Goal: Information Seeking & Learning: Learn about a topic

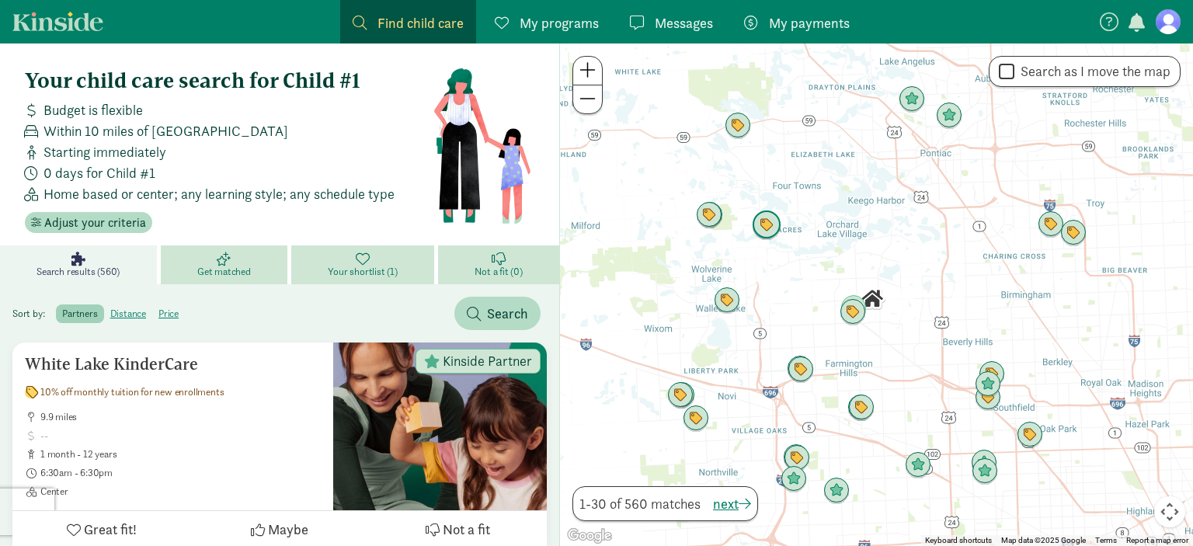
click at [772, 228] on img "Click to see details" at bounding box center [767, 225] width 30 height 30
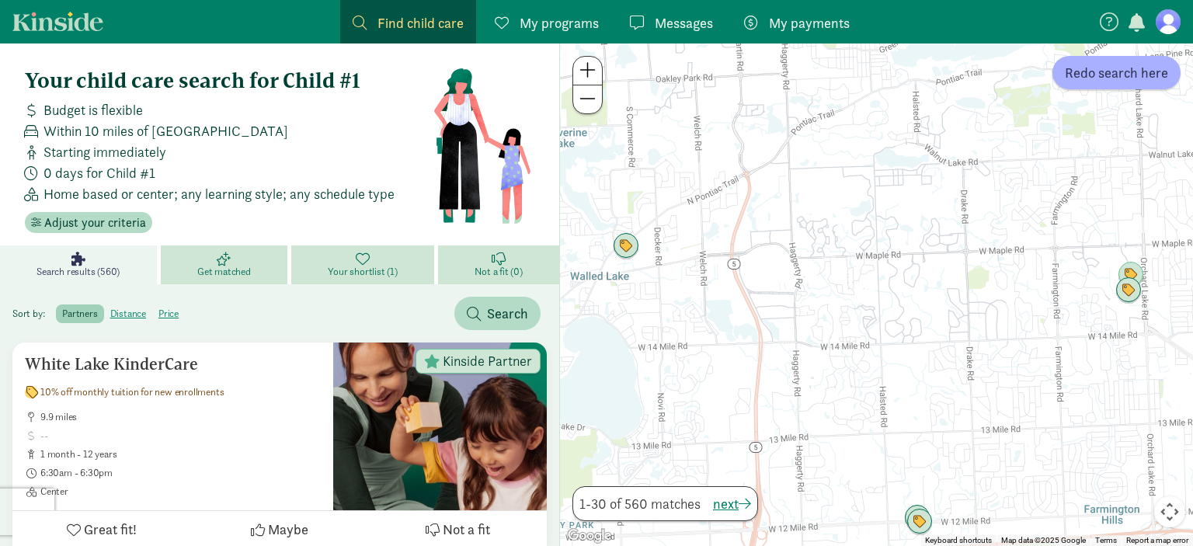
drag, startPoint x: 725, startPoint y: 436, endPoint x: 890, endPoint y: 68, distance: 403.6
click at [890, 68] on div at bounding box center [876, 294] width 633 height 502
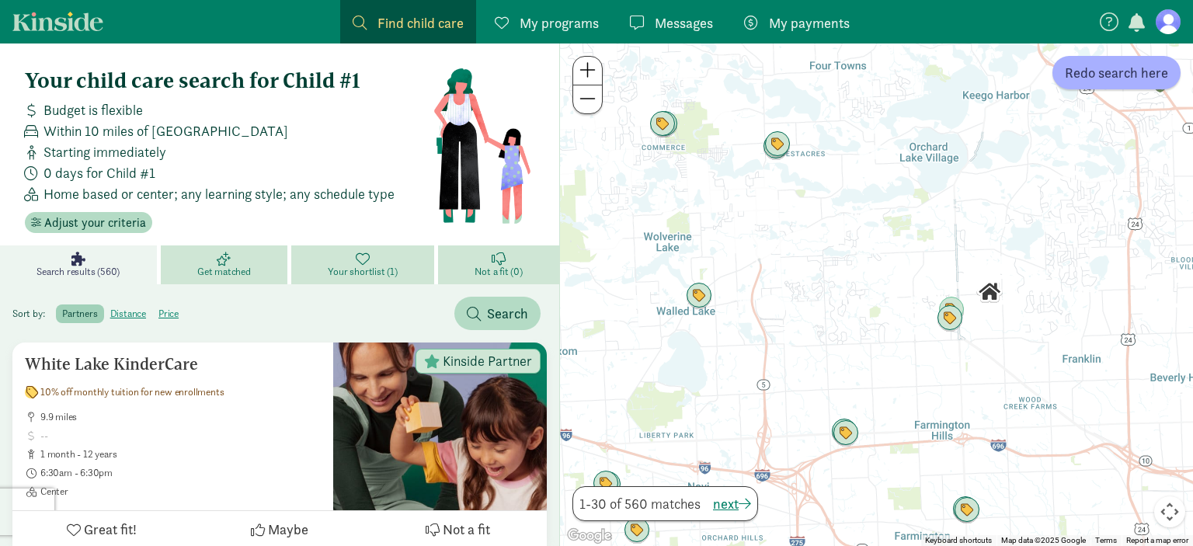
drag, startPoint x: 861, startPoint y: 158, endPoint x: 819, endPoint y: 256, distance: 106.8
click at [819, 256] on div at bounding box center [876, 294] width 633 height 502
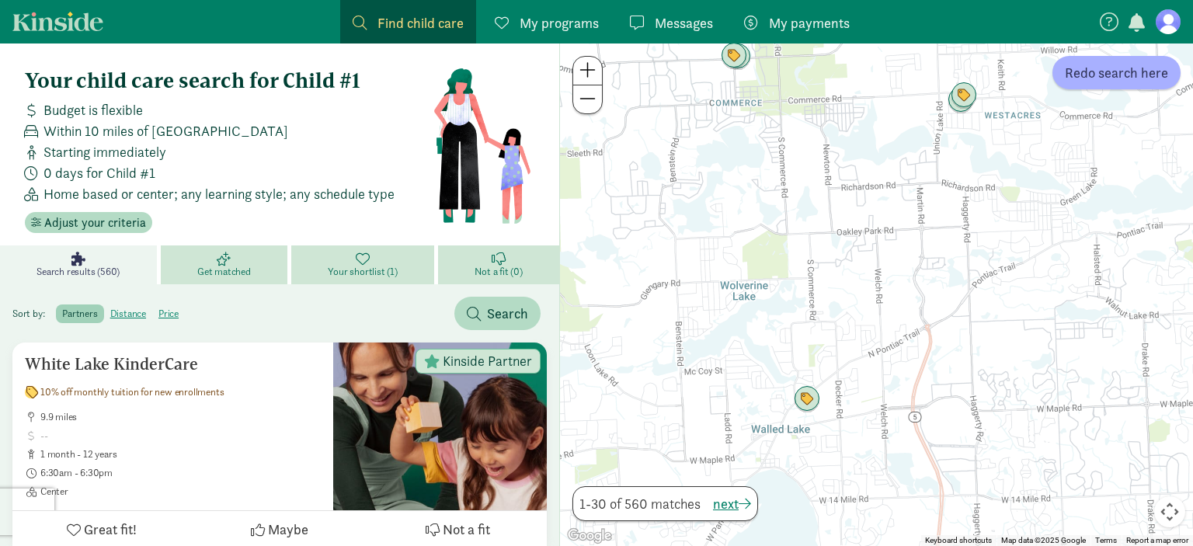
drag, startPoint x: 765, startPoint y: 297, endPoint x: 923, endPoint y: 259, distance: 162.4
click at [923, 259] on div at bounding box center [876, 294] width 633 height 502
click at [808, 404] on img "Click to see details" at bounding box center [806, 399] width 30 height 30
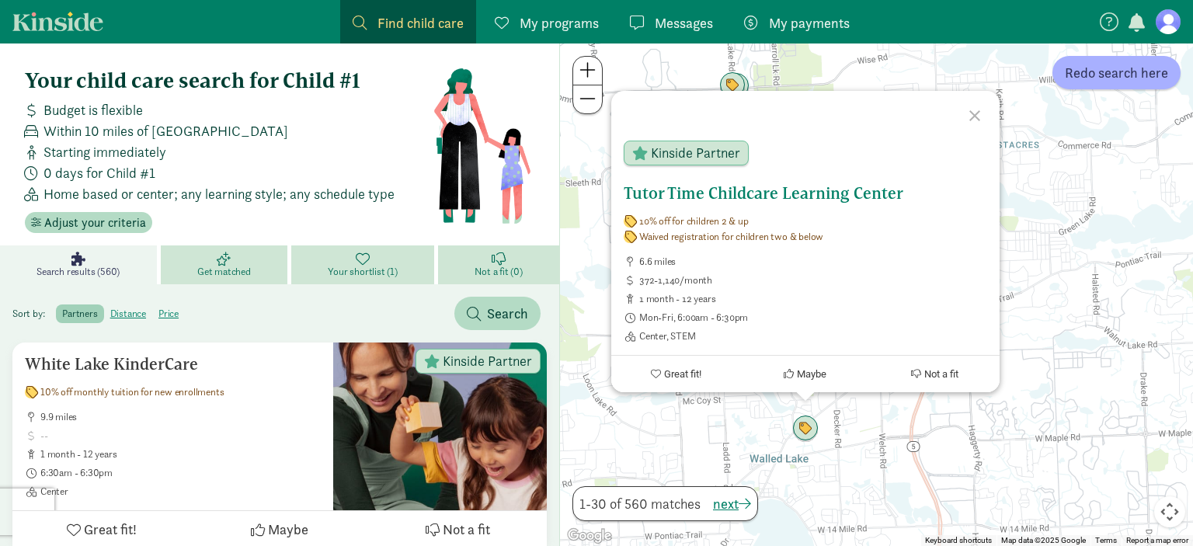
click at [688, 375] on span "Great fit!" at bounding box center [681, 374] width 37 height 12
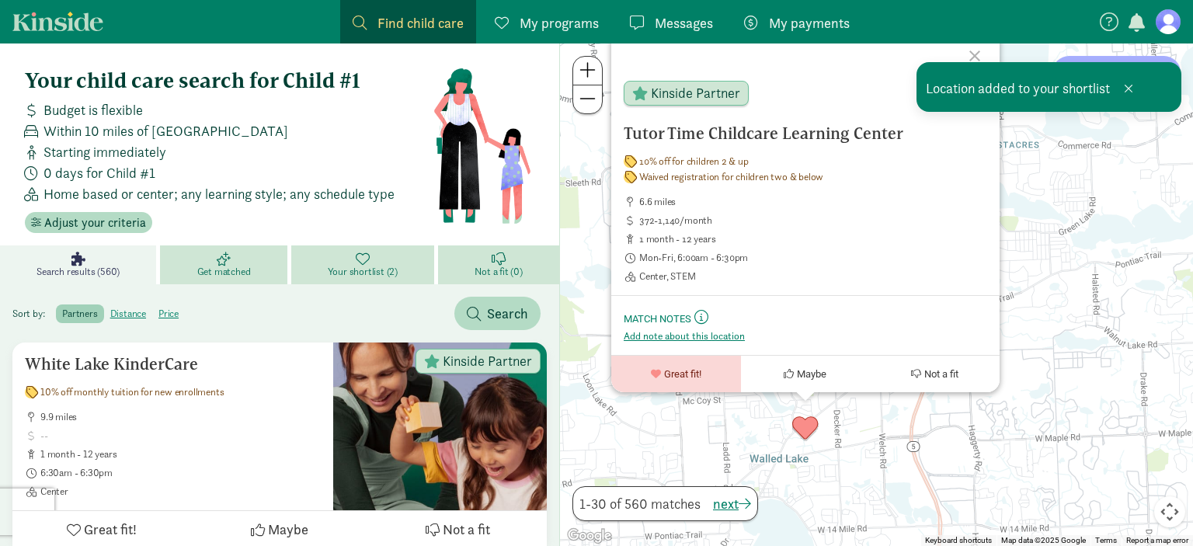
click at [1100, 365] on div "Tutor Time Childcare Learning Center 10% off for children 2 & up Waived registr…" at bounding box center [876, 294] width 633 height 502
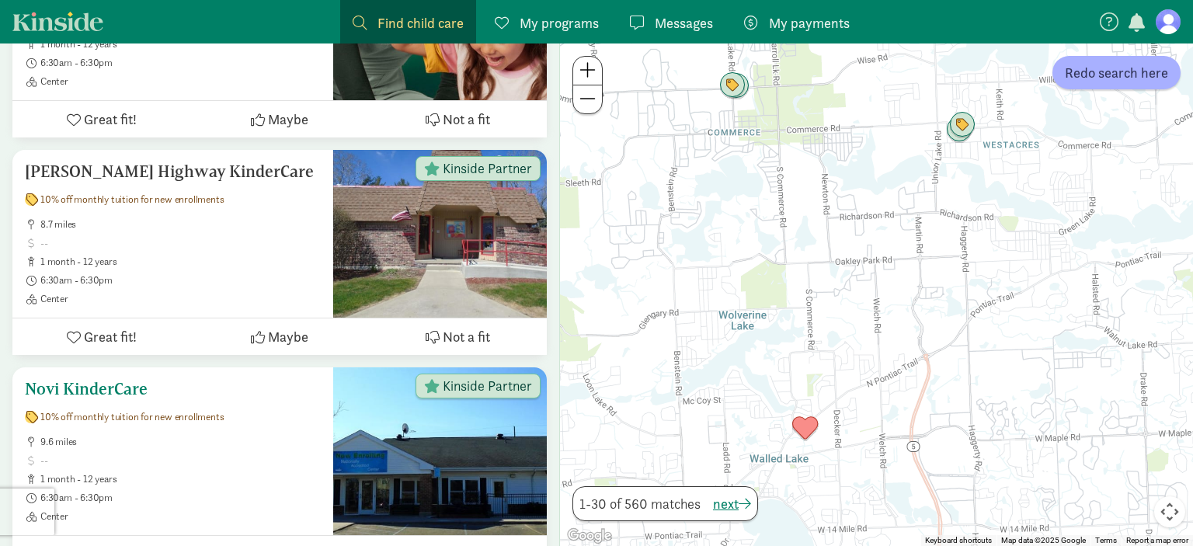
scroll to position [328, 0]
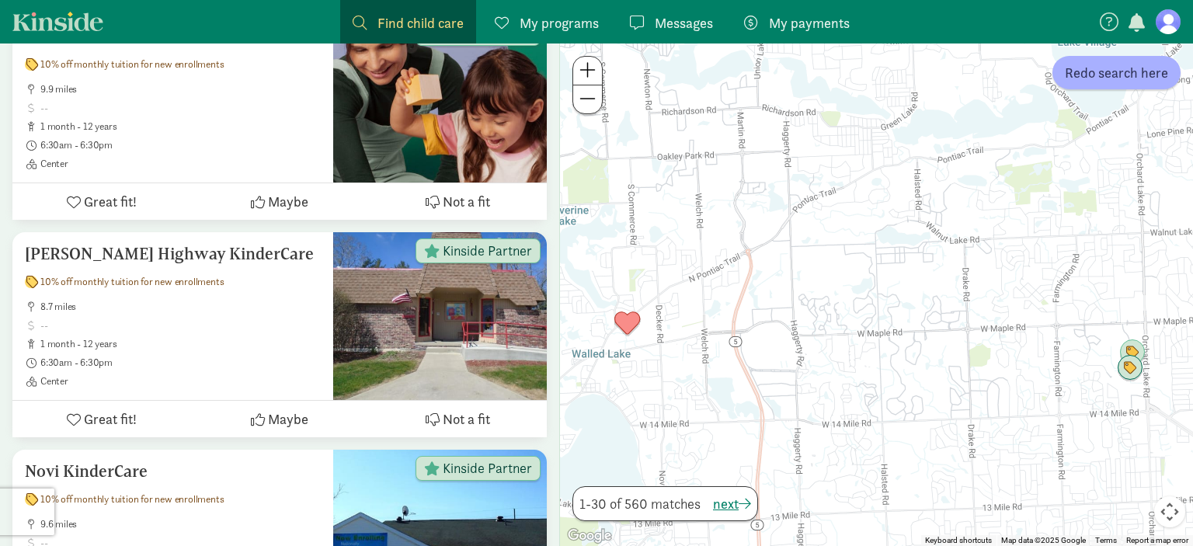
drag, startPoint x: 1118, startPoint y: 419, endPoint x: 936, endPoint y: 312, distance: 210.6
click at [936, 312] on div at bounding box center [876, 294] width 633 height 502
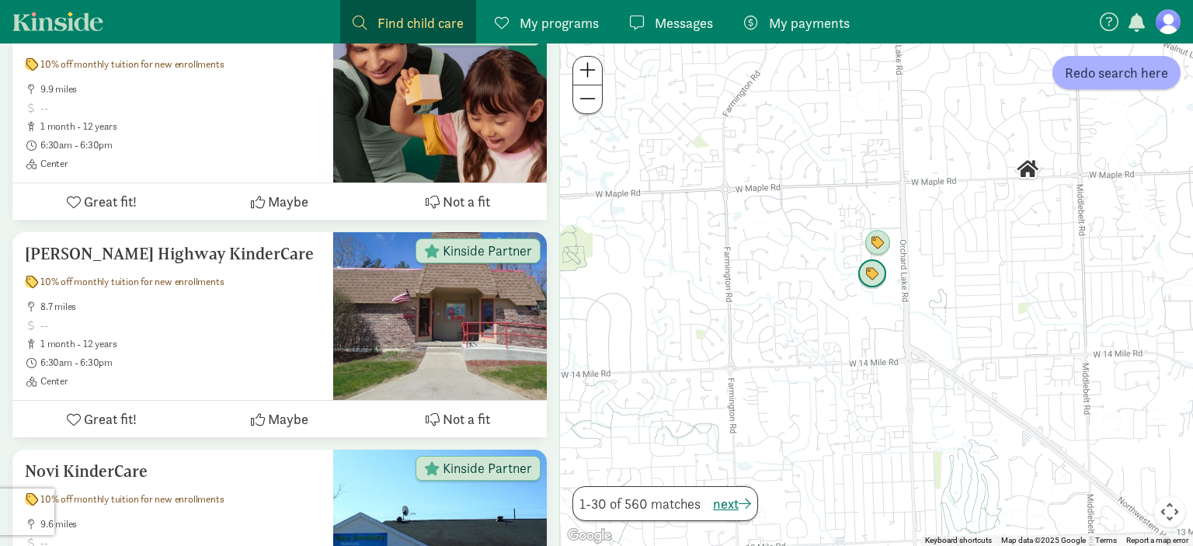
click at [880, 278] on img "Click to see details" at bounding box center [872, 274] width 30 height 30
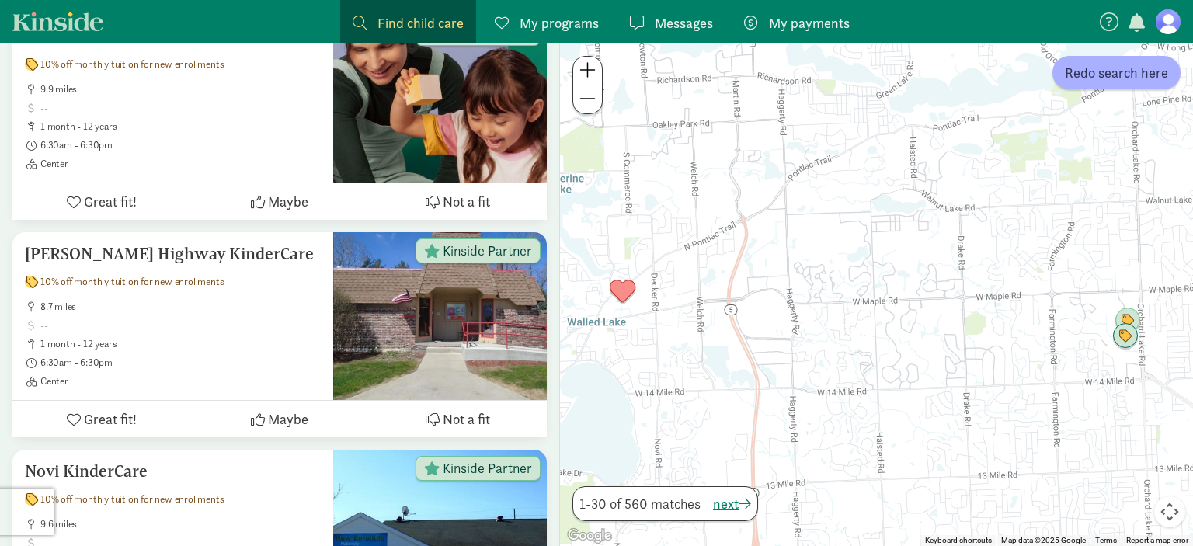
drag, startPoint x: 657, startPoint y: 372, endPoint x: 988, endPoint y: 280, distance: 343.5
click at [988, 280] on div at bounding box center [876, 294] width 633 height 502
click at [625, 294] on img "Click to see details" at bounding box center [623, 292] width 30 height 30
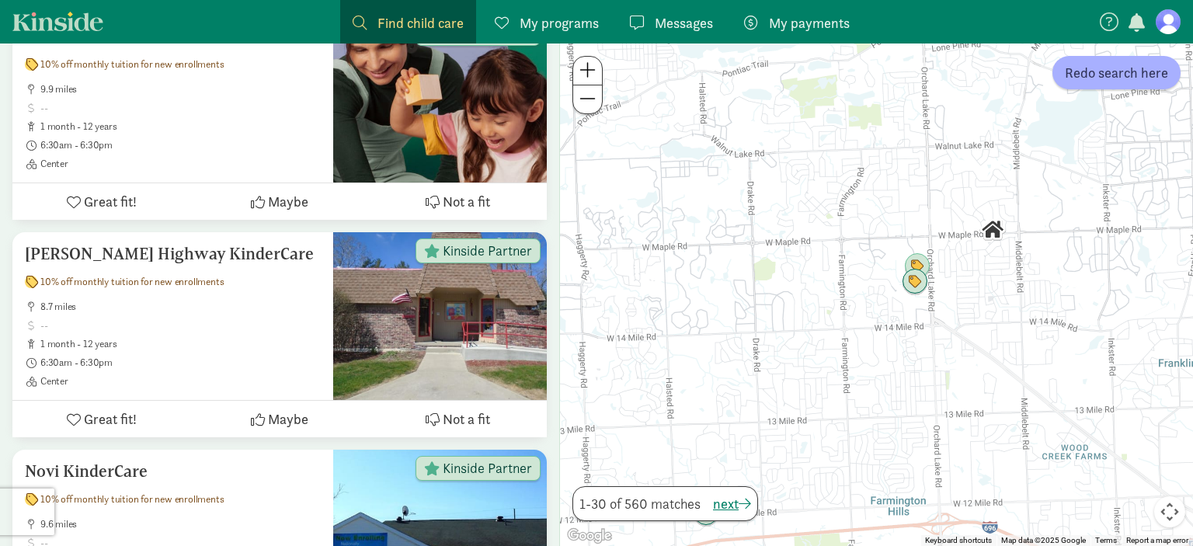
drag, startPoint x: 1055, startPoint y: 455, endPoint x: 660, endPoint y: 199, distance: 470.5
click at [660, 199] on div "To navigate, press the arrow keys." at bounding box center [876, 294] width 633 height 502
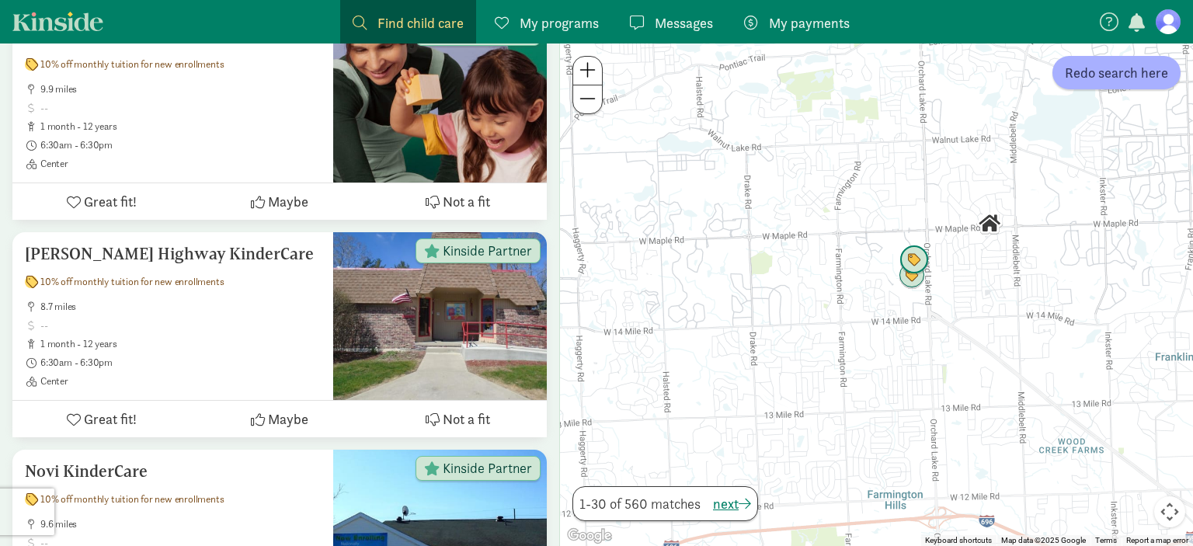
click at [910, 254] on img "Click to see details" at bounding box center [914, 260] width 30 height 30
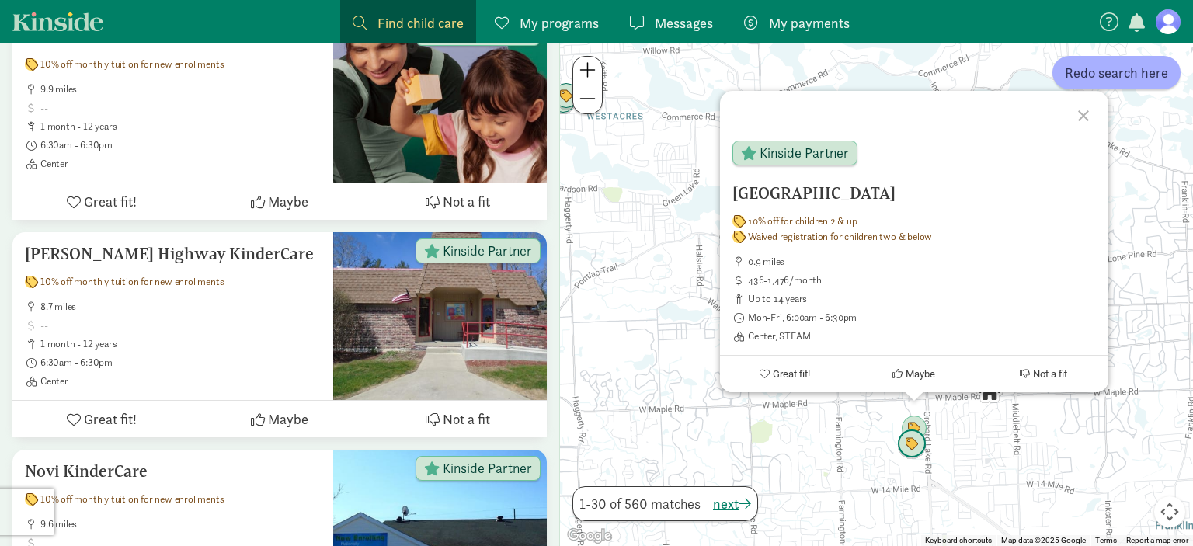
click at [911, 450] on img "Click to see details" at bounding box center [912, 444] width 30 height 30
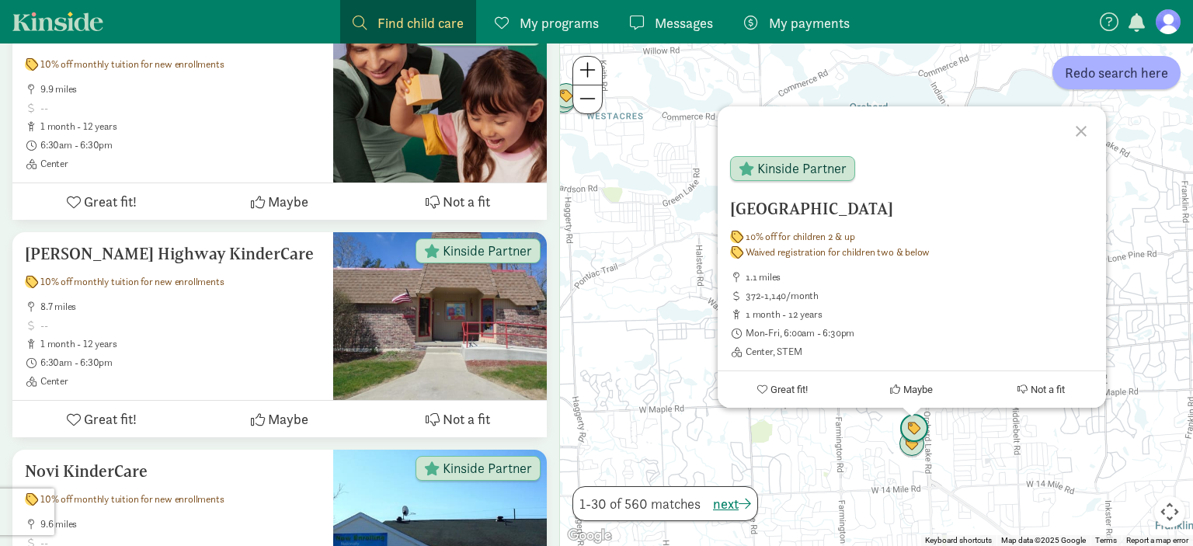
click at [923, 429] on img "Click to see details" at bounding box center [914, 429] width 30 height 30
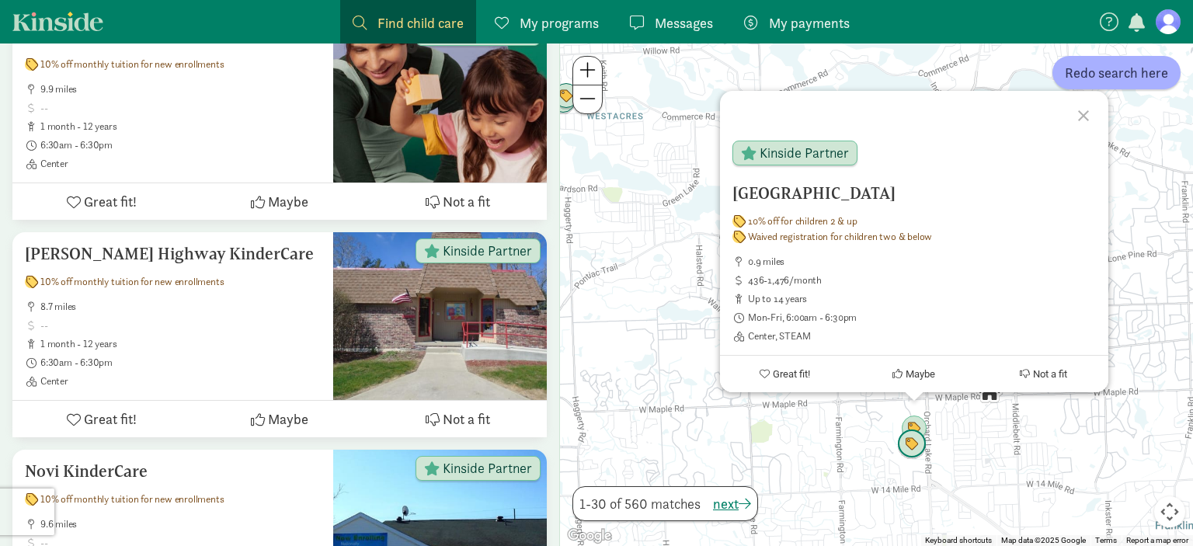
click at [911, 449] on img "Click to see details" at bounding box center [912, 444] width 30 height 30
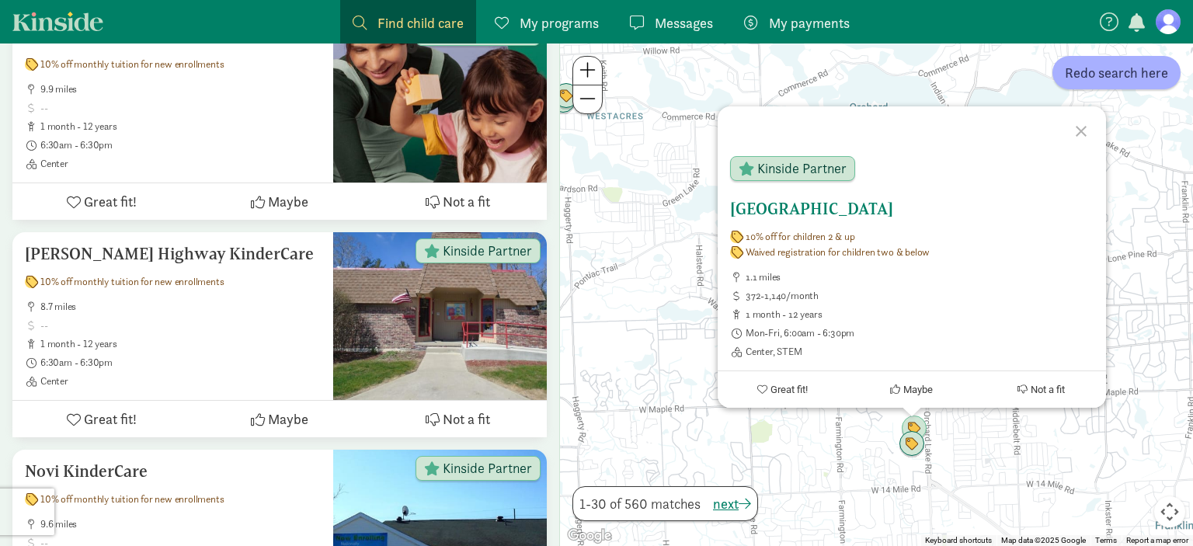
click at [911, 405] on button "Maybe" at bounding box center [912, 389] width 130 height 37
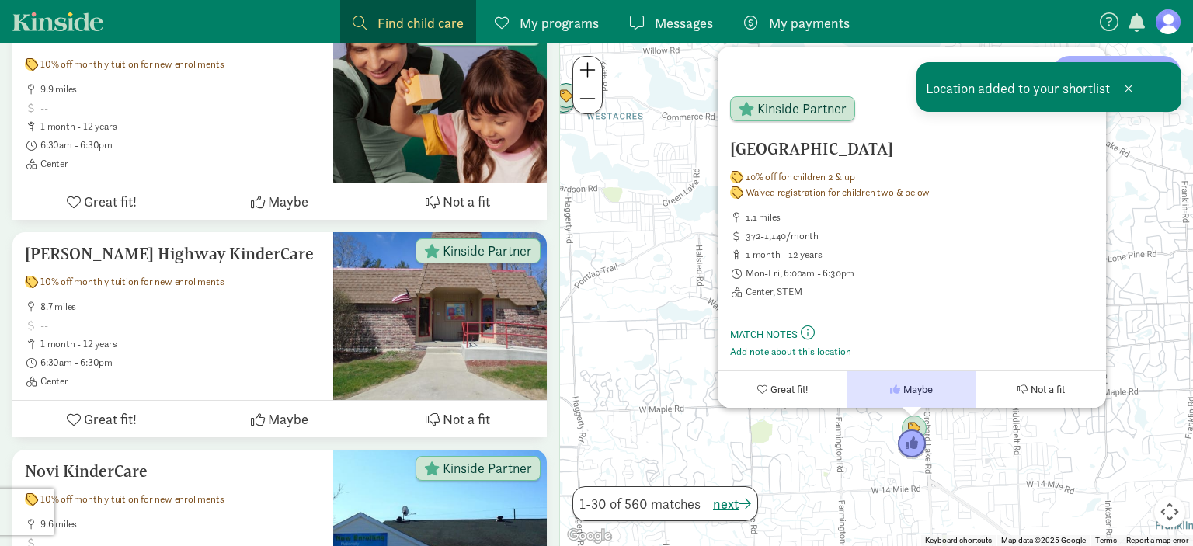
click at [907, 453] on img "Click to see details" at bounding box center [912, 444] width 30 height 30
drag, startPoint x: 636, startPoint y: 447, endPoint x: 663, endPoint y: 349, distance: 100.8
click at [662, 353] on div "To navigate, press the arrow keys. [GEOGRAPHIC_DATA] 10% off for children 2 & u…" at bounding box center [876, 294] width 633 height 502
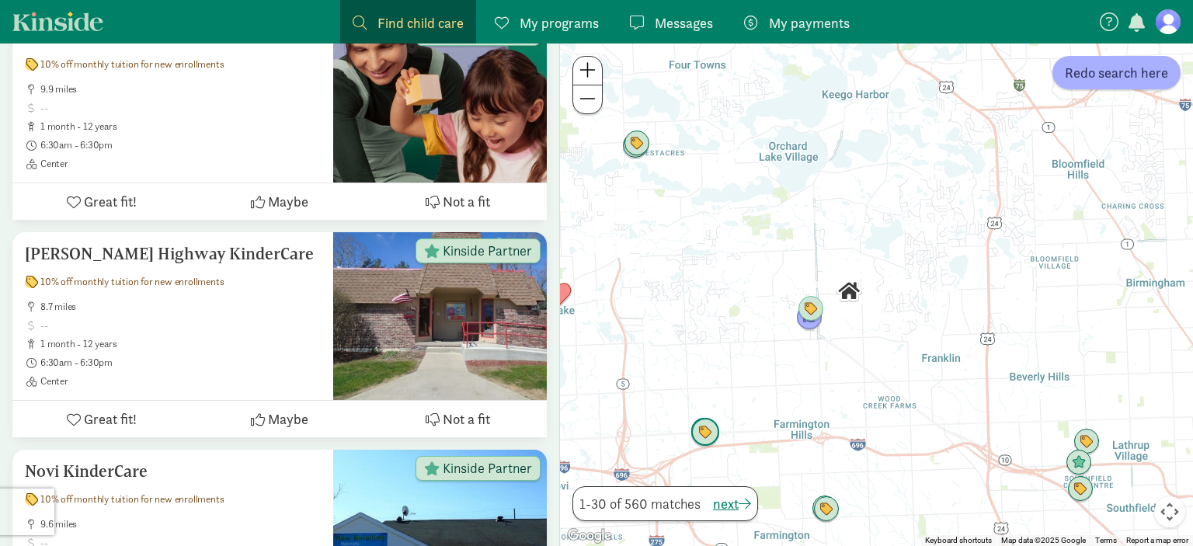
click at [703, 429] on img "Click to see details" at bounding box center [705, 433] width 30 height 30
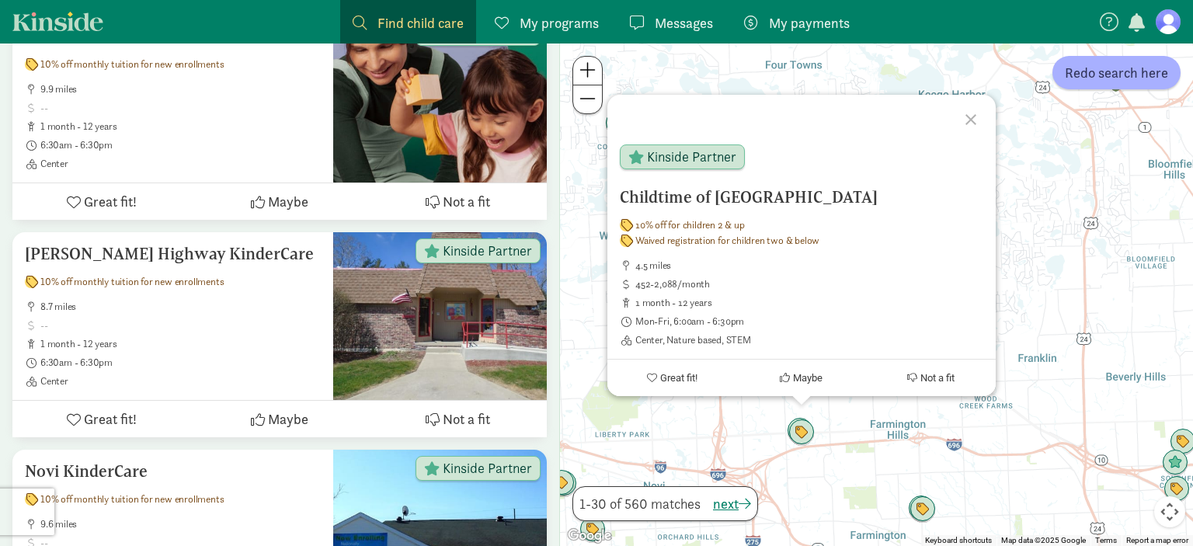
click at [853, 422] on div "Childtime of [GEOGRAPHIC_DATA] 10% off for children 2 & up Waived registration …" at bounding box center [876, 294] width 633 height 502
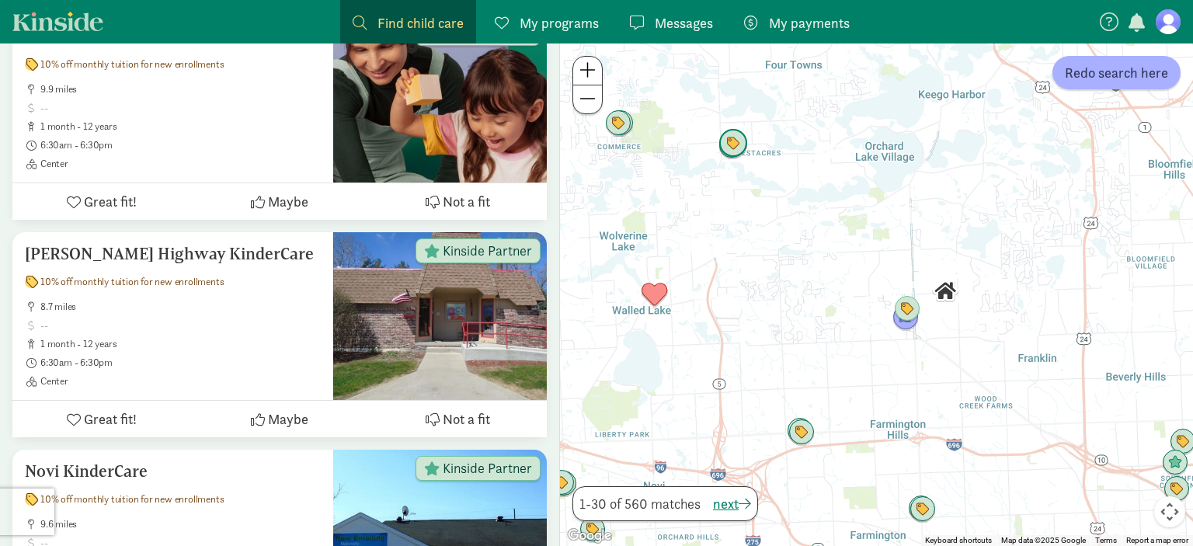
click at [727, 153] on img "Click to see details" at bounding box center [733, 144] width 30 height 30
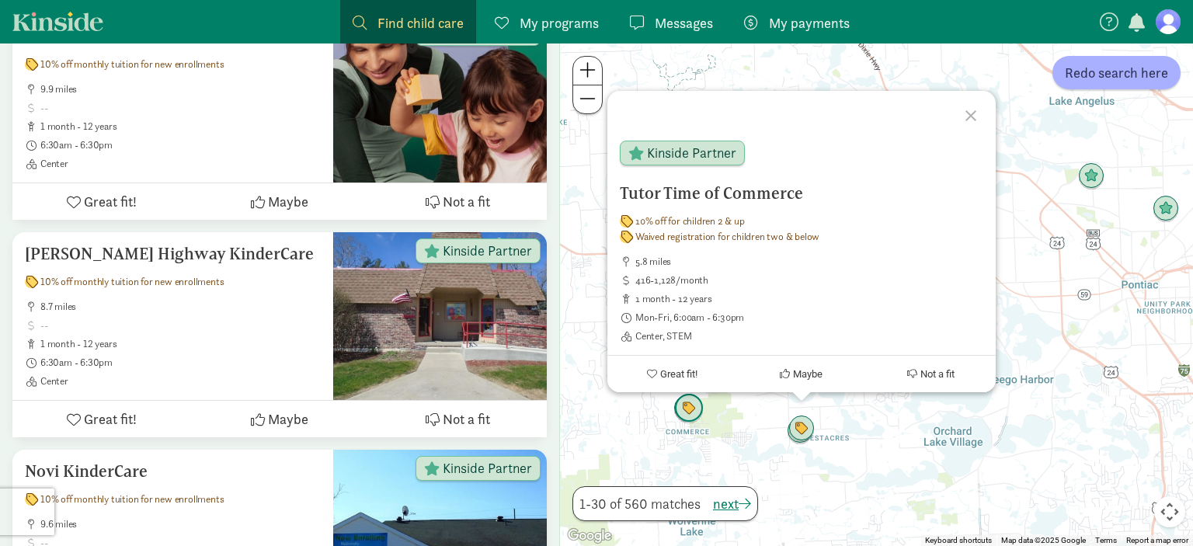
click at [687, 402] on img "Click to see details" at bounding box center [689, 409] width 30 height 30
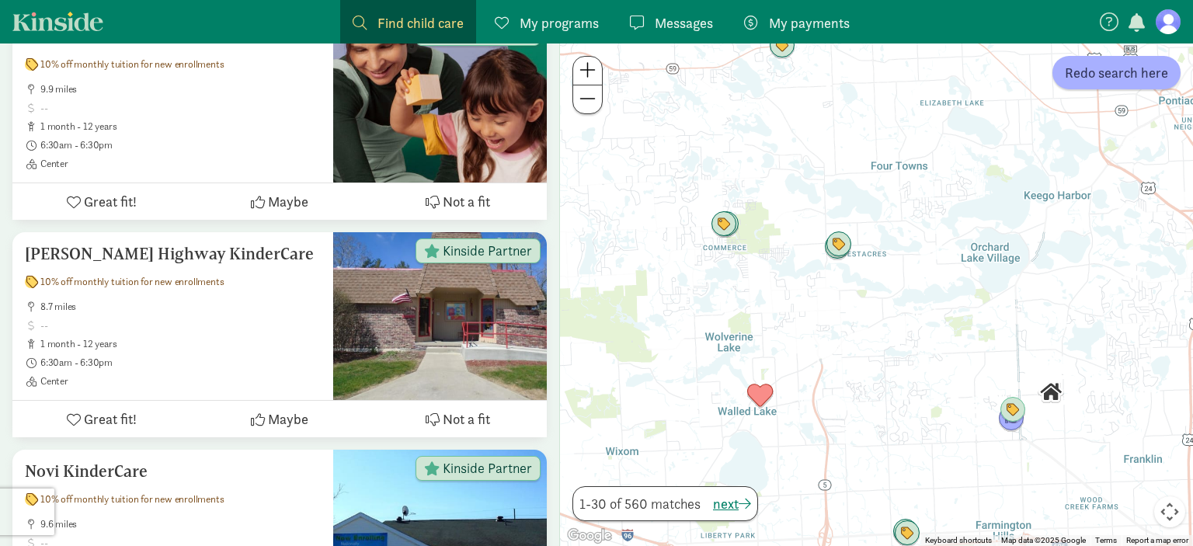
drag, startPoint x: 893, startPoint y: 464, endPoint x: 801, endPoint y: 229, distance: 251.8
click at [801, 229] on div "To navigate, press the arrow keys." at bounding box center [876, 294] width 633 height 502
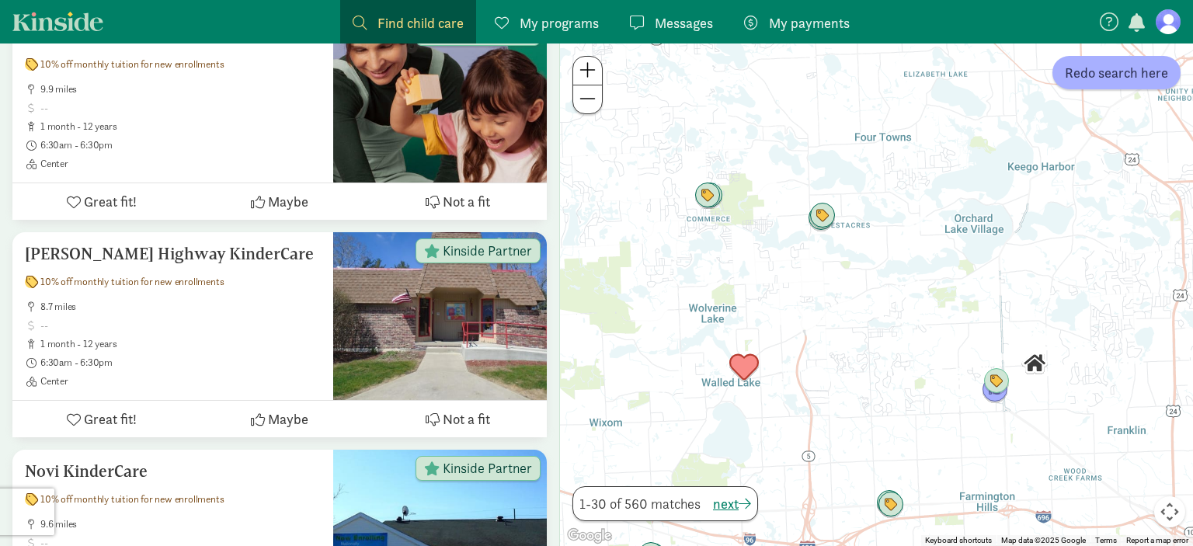
click at [740, 360] on img "Click to see details" at bounding box center [744, 368] width 30 height 30
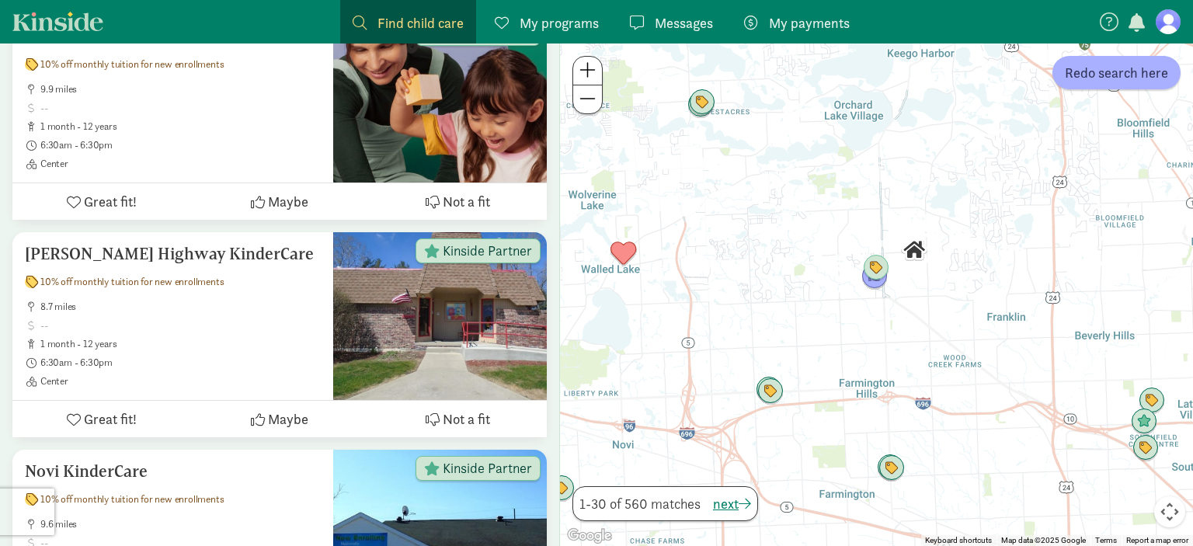
drag, startPoint x: 1024, startPoint y: 360, endPoint x: 841, endPoint y: 112, distance: 308.2
click at [841, 112] on div "To navigate, press the arrow keys." at bounding box center [876, 294] width 633 height 502
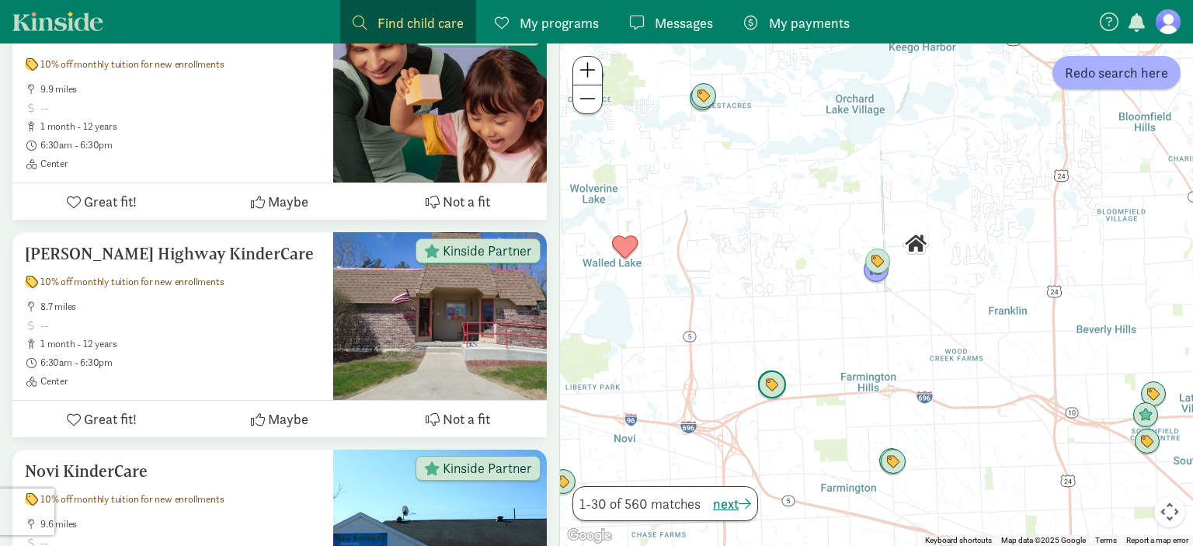
click at [777, 380] on img "Click to see details" at bounding box center [772, 385] width 30 height 30
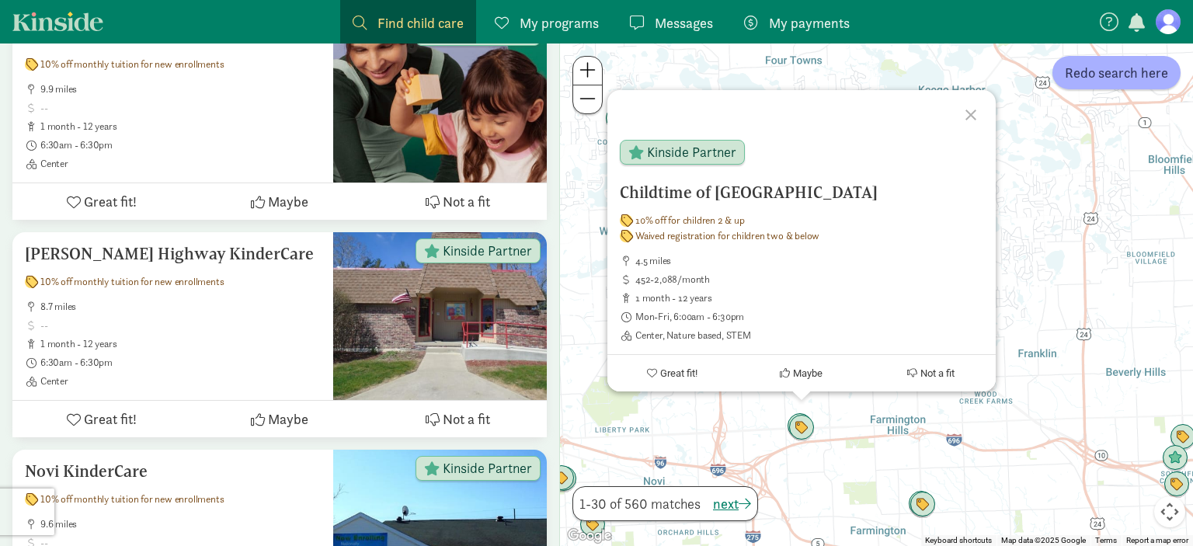
click at [1059, 297] on div "Childtime of [GEOGRAPHIC_DATA] 10% off for children 2 & up Waived registration …" at bounding box center [876, 294] width 633 height 502
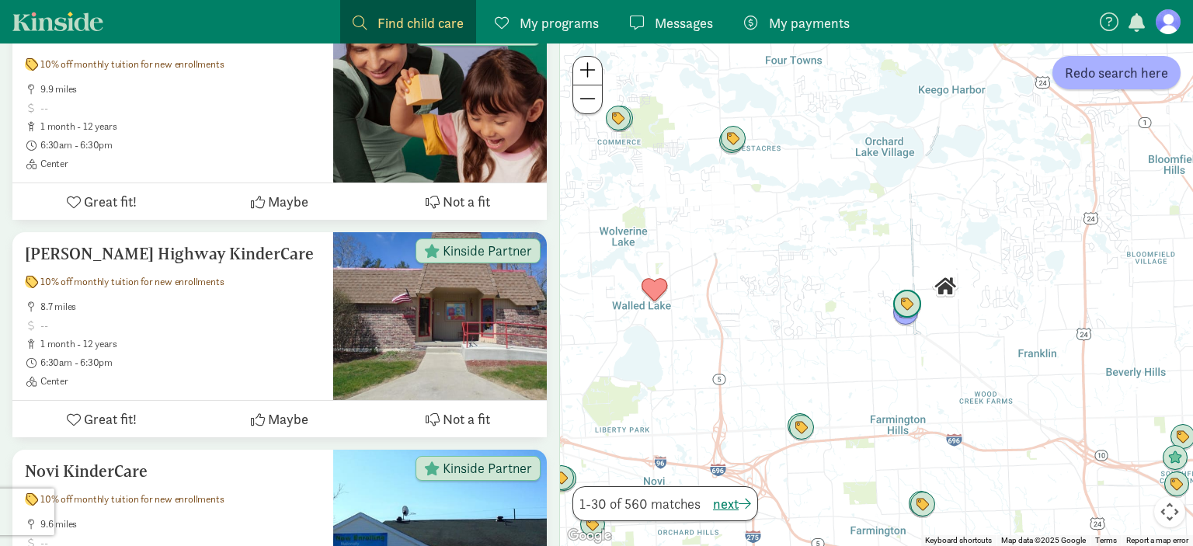
click at [907, 302] on img "Click to see details" at bounding box center [907, 305] width 30 height 30
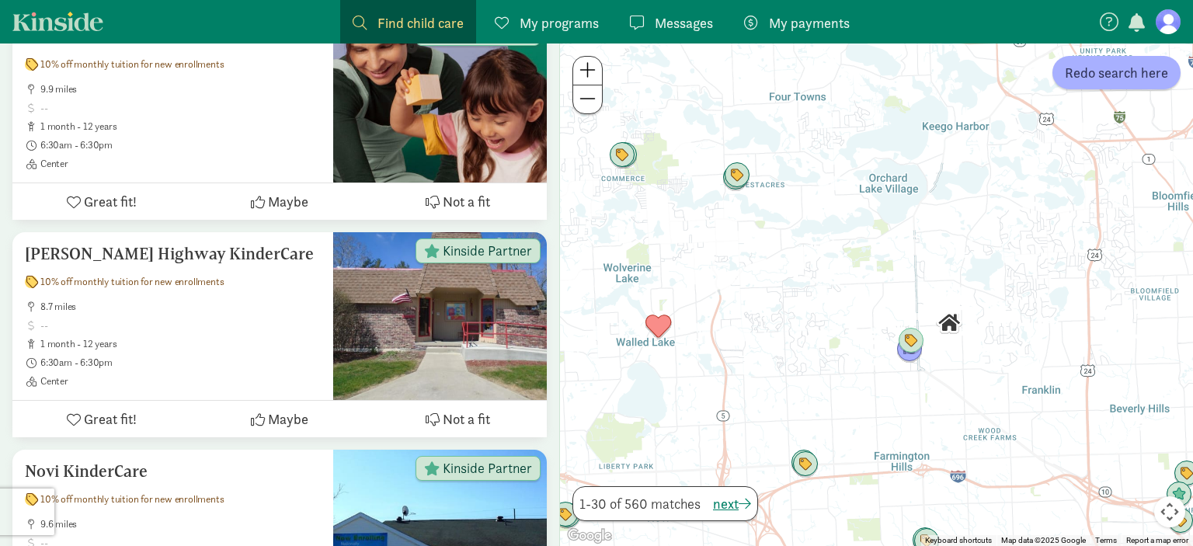
drag, startPoint x: 865, startPoint y: 480, endPoint x: 869, endPoint y: 387, distance: 93.3
click at [869, 387] on div "To navigate, press the arrow keys." at bounding box center [876, 294] width 633 height 502
click at [802, 461] on img "Click to see details" at bounding box center [804, 460] width 30 height 30
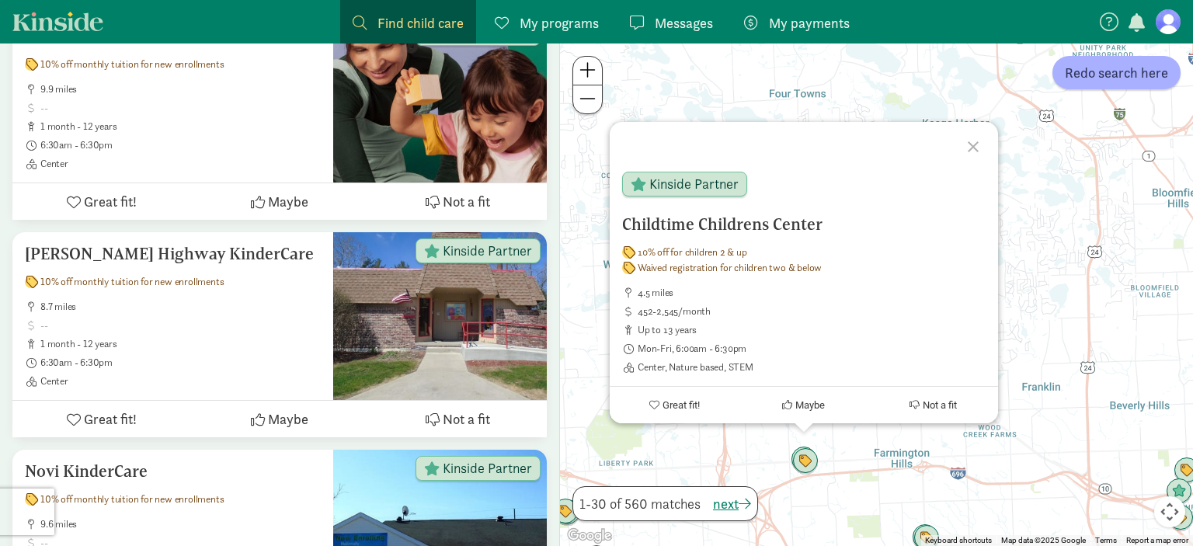
click at [873, 480] on div "Childtime Childrens Center 10% off for children 2 & up Waived registration for …" at bounding box center [876, 294] width 633 height 502
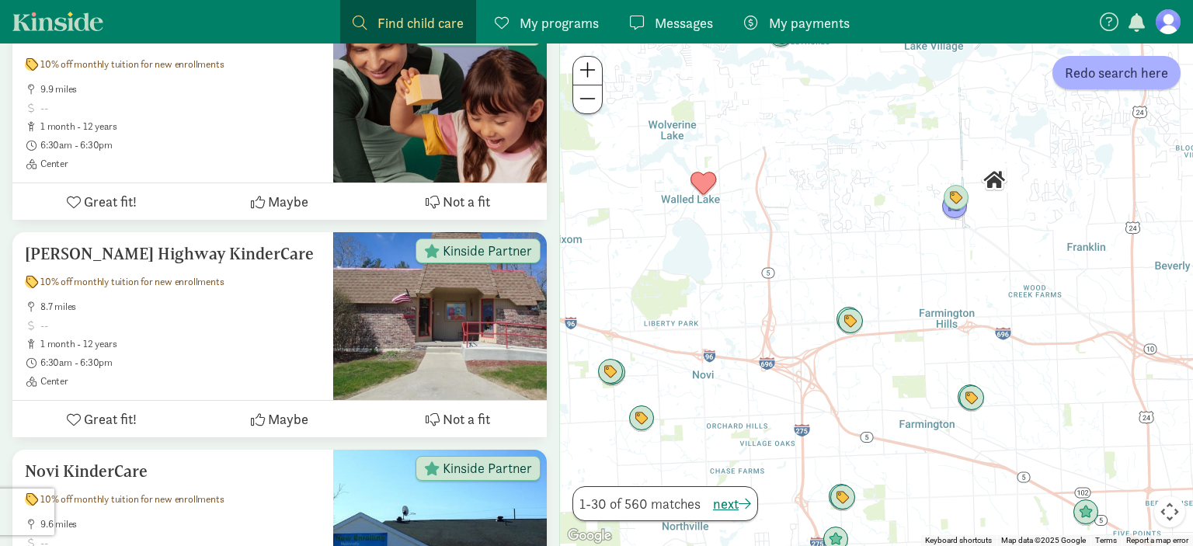
drag, startPoint x: 867, startPoint y: 479, endPoint x: 924, endPoint y: 328, distance: 162.0
click at [924, 328] on div at bounding box center [876, 294] width 633 height 502
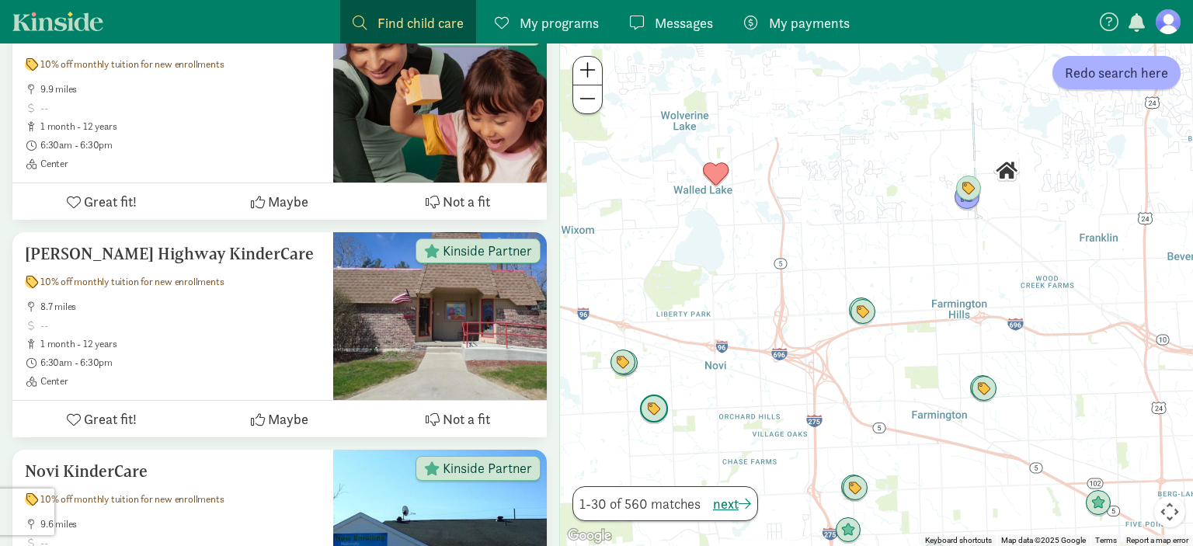
click at [653, 409] on img "Click to see details" at bounding box center [654, 410] width 30 height 30
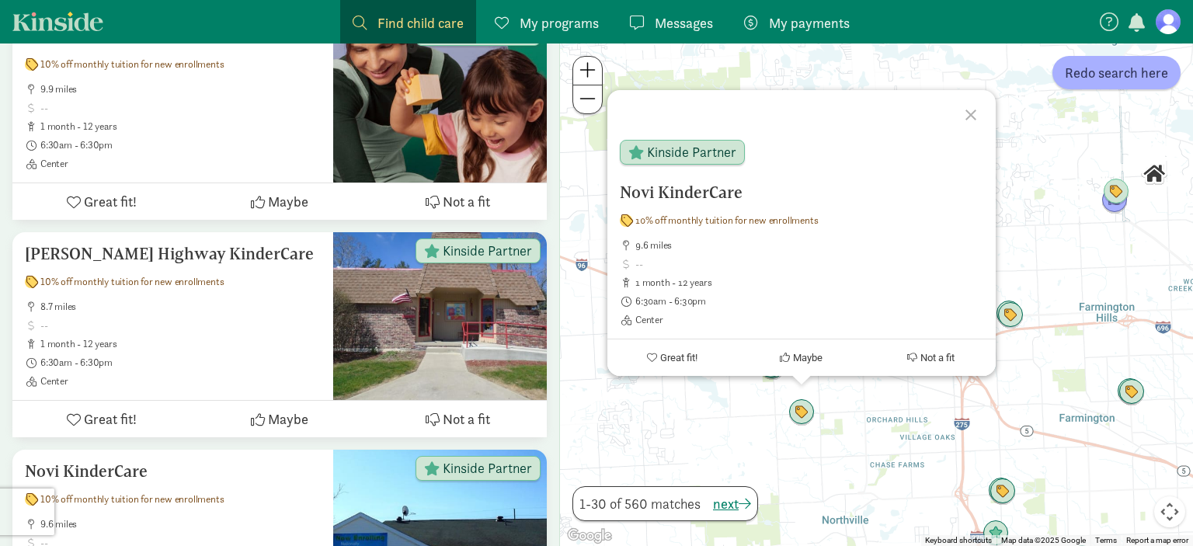
click at [856, 428] on div "Novi KinderCare 10% off monthly tuition for new enrollments 9.6 miles 1 month -…" at bounding box center [876, 294] width 633 height 502
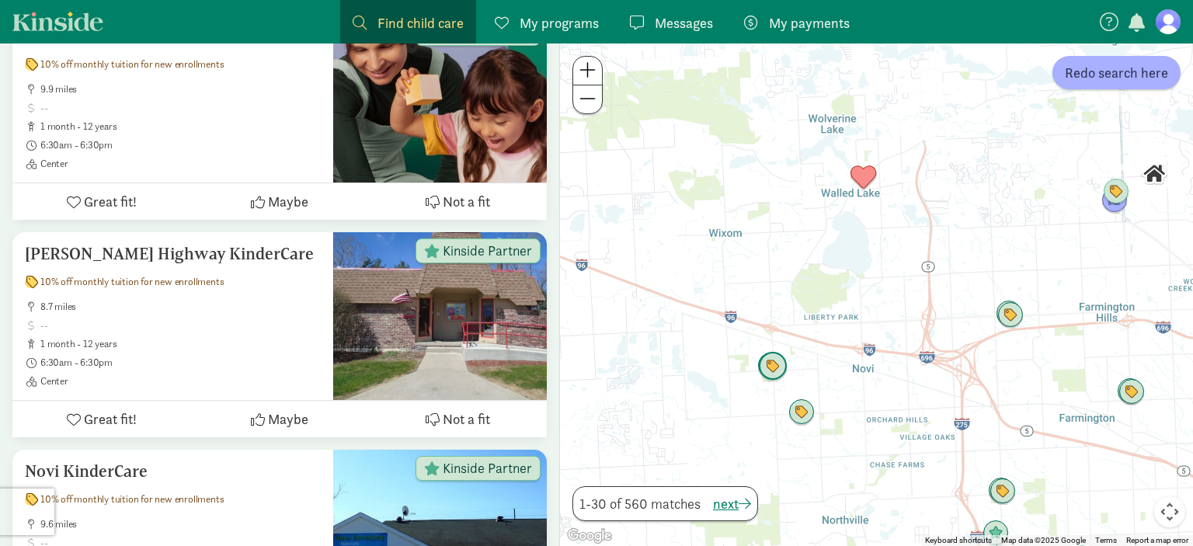
click at [781, 363] on img "Click to see details" at bounding box center [773, 367] width 30 height 30
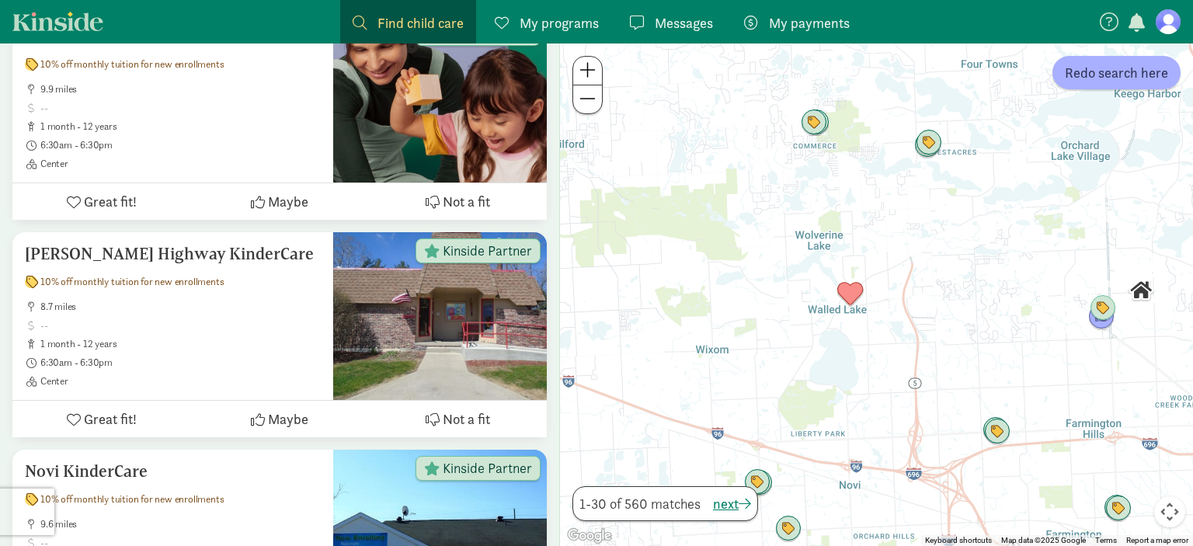
drag, startPoint x: 1107, startPoint y: 371, endPoint x: 1064, endPoint y: 426, distance: 70.2
click at [1064, 426] on div "To navigate, press the arrow keys." at bounding box center [876, 294] width 633 height 502
click at [818, 123] on img "Click to see details" at bounding box center [816, 125] width 30 height 30
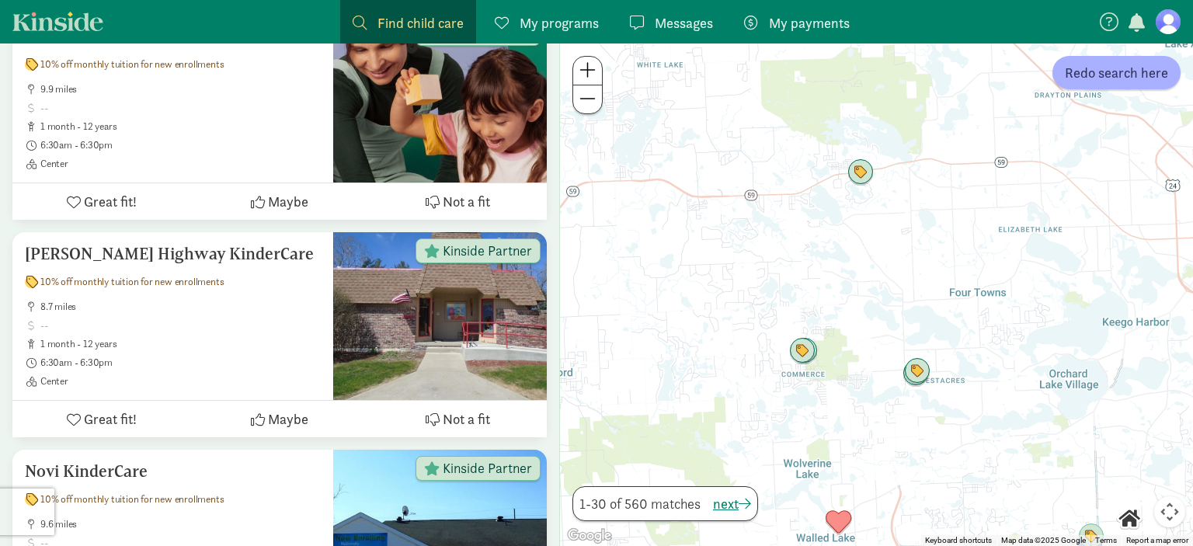
drag, startPoint x: 1039, startPoint y: 297, endPoint x: 1027, endPoint y: 215, distance: 82.5
click at [1027, 215] on div "To navigate, press the arrow keys." at bounding box center [876, 294] width 633 height 502
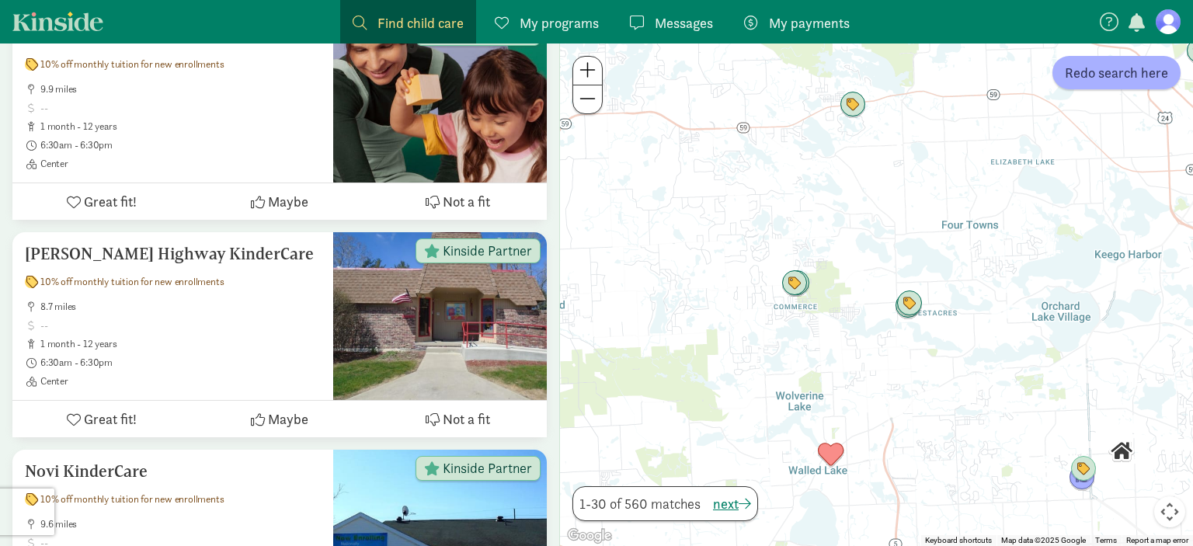
drag, startPoint x: 892, startPoint y: 429, endPoint x: 884, endPoint y: 359, distance: 70.3
click at [884, 359] on div at bounding box center [876, 294] width 633 height 502
click at [918, 295] on img "Click to see details" at bounding box center [909, 300] width 30 height 30
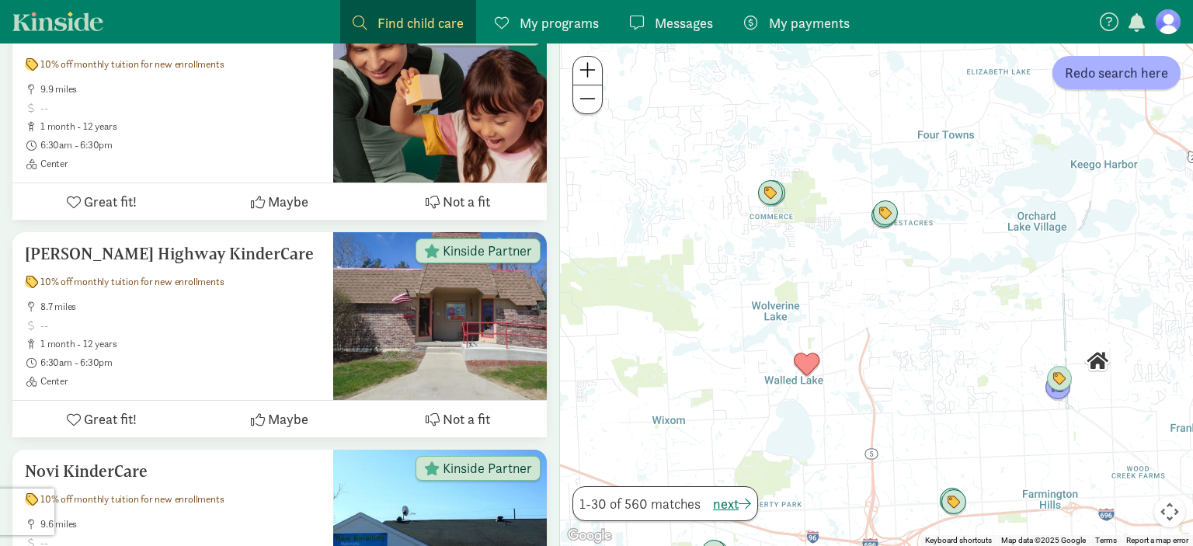
drag, startPoint x: 829, startPoint y: 412, endPoint x: 827, endPoint y: 253, distance: 158.4
click at [827, 253] on div "To navigate, press the arrow keys." at bounding box center [876, 294] width 633 height 502
click at [807, 353] on img "Click to see details" at bounding box center [807, 362] width 30 height 30
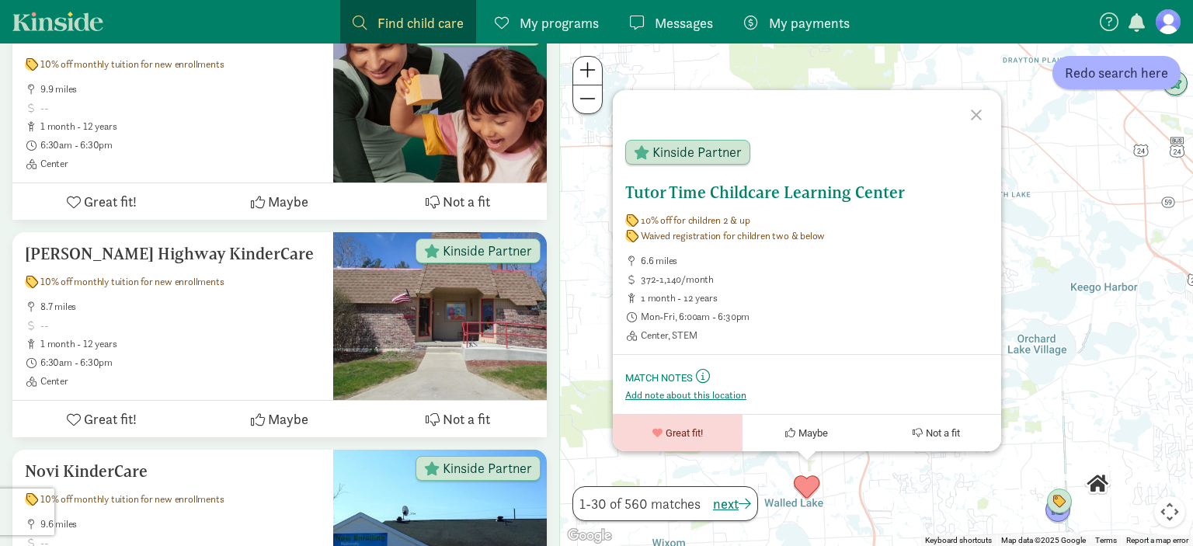
click at [719, 191] on h5 "Tutor Time Childcare Learning Center" at bounding box center [806, 192] width 363 height 19
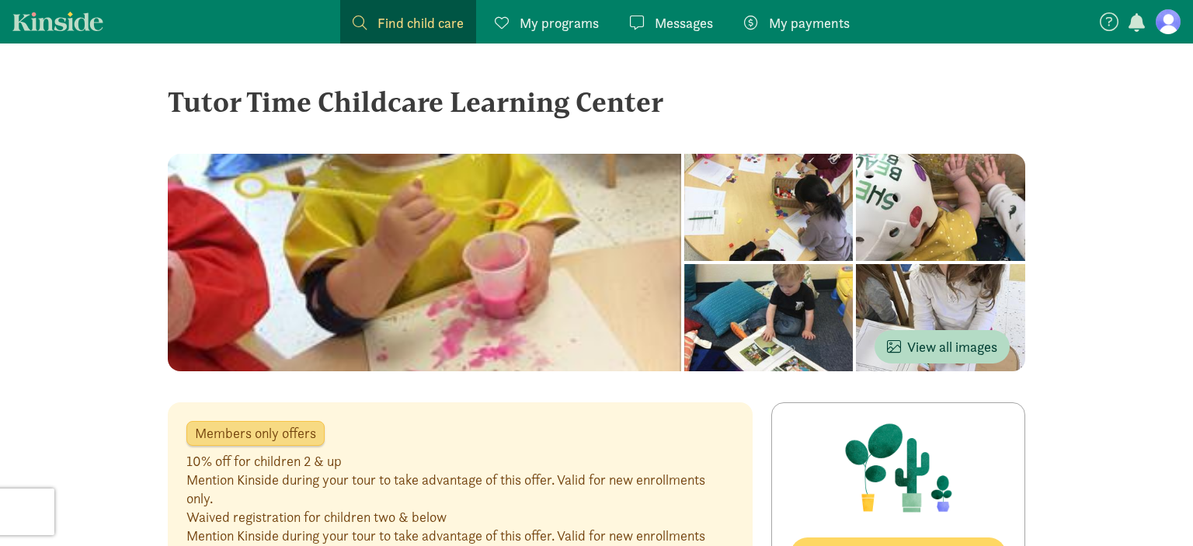
click at [422, 16] on span "Find child care" at bounding box center [420, 22] width 86 height 21
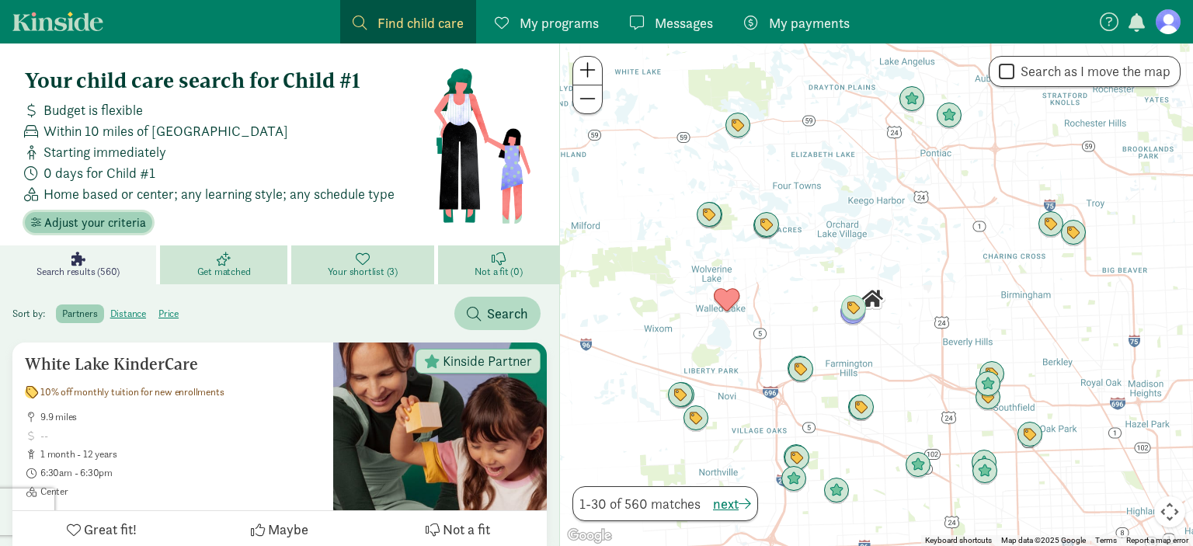
click at [120, 225] on span "Adjust your criteria" at bounding box center [95, 223] width 102 height 19
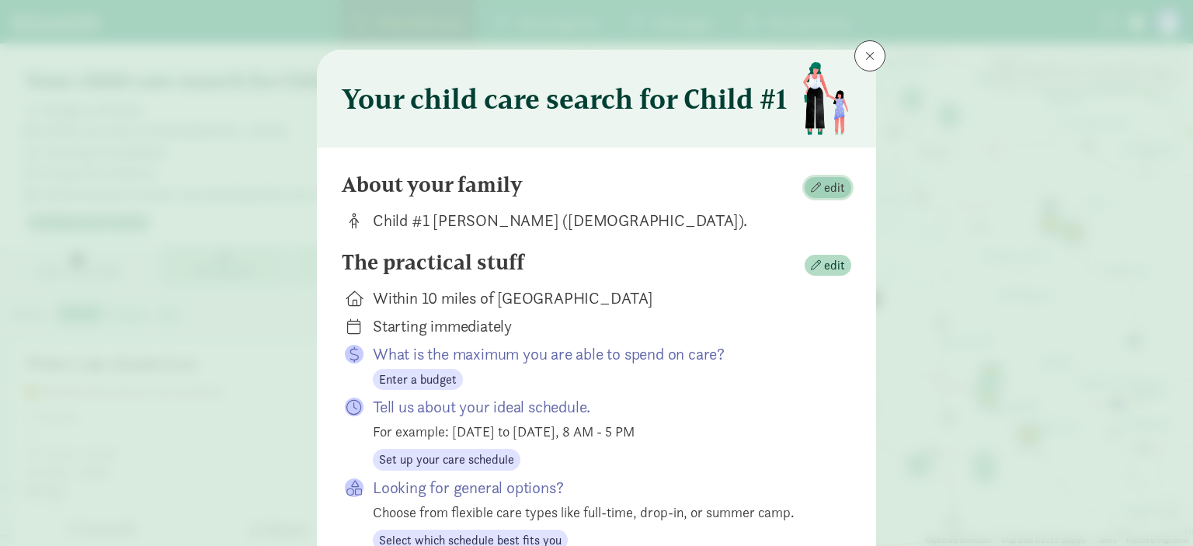
click at [835, 186] on span "edit" at bounding box center [834, 188] width 21 height 19
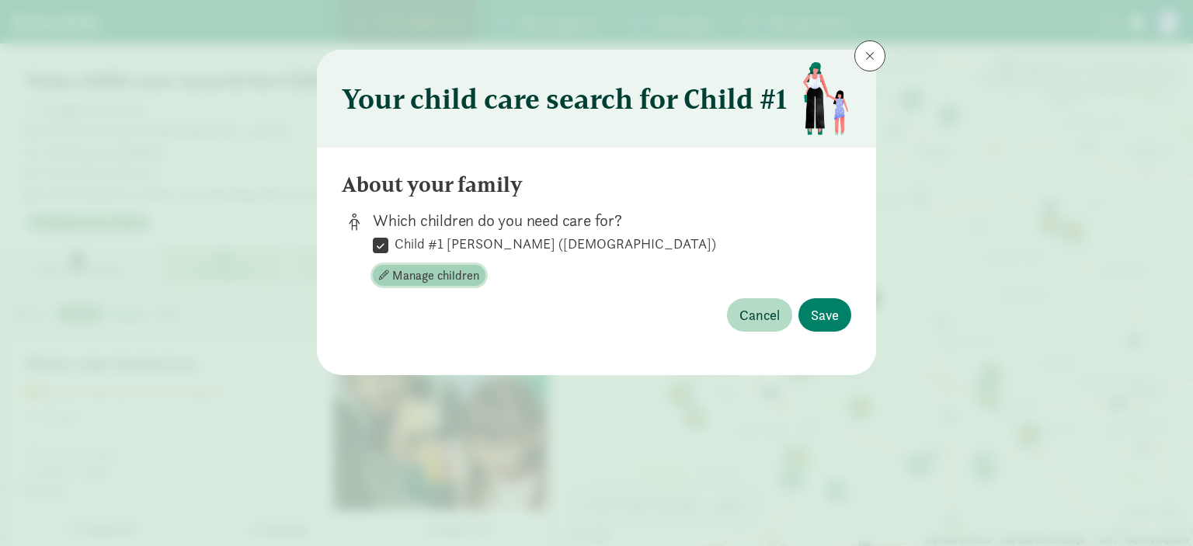
click at [418, 266] on button "Manage children" at bounding box center [429, 276] width 113 height 22
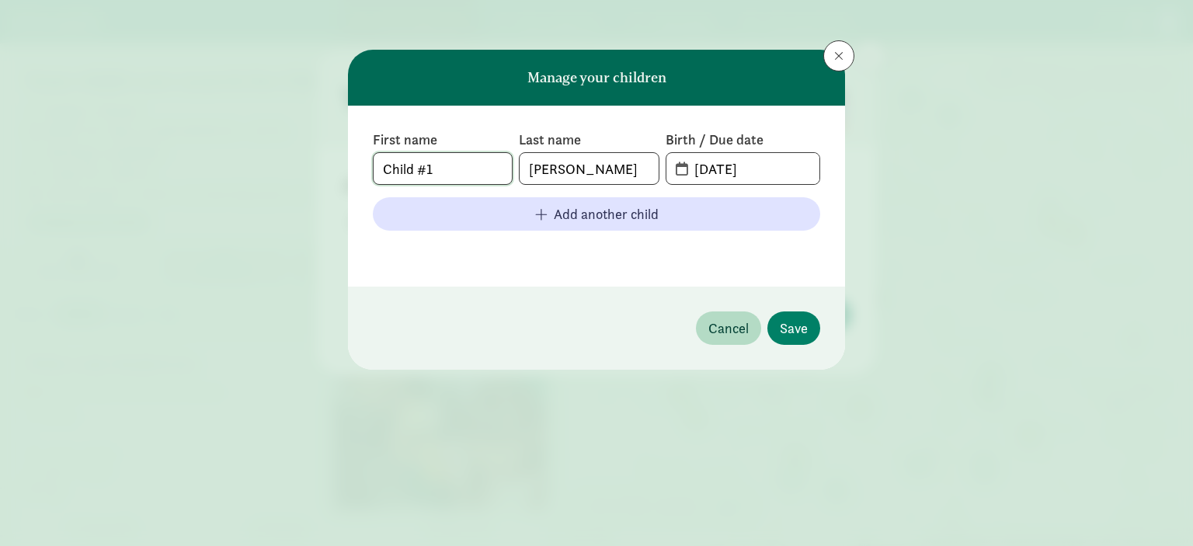
click at [463, 179] on input "Child #1" at bounding box center [443, 168] width 138 height 31
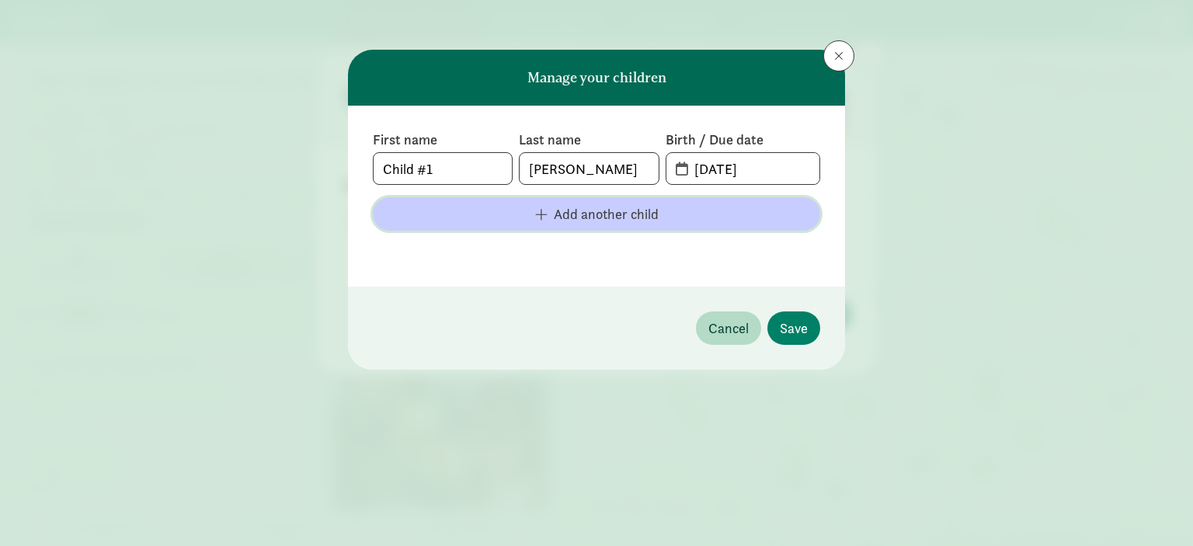
click at [492, 211] on span "Add another child" at bounding box center [596, 213] width 422 height 21
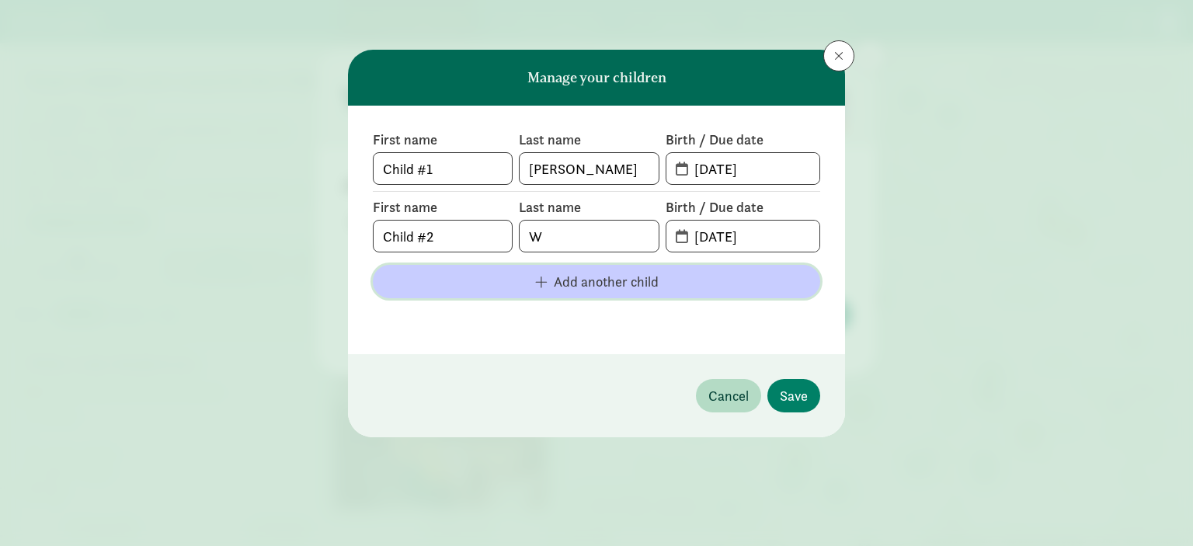
click at [498, 296] on button "Add another child" at bounding box center [596, 281] width 447 height 33
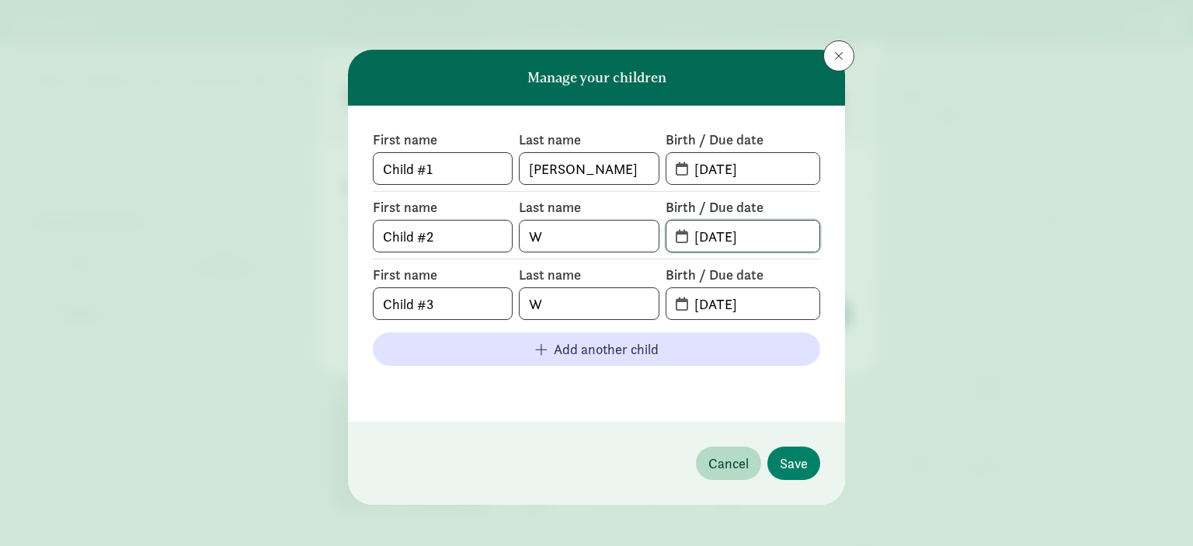
click at [725, 235] on input "09-01-2025" at bounding box center [752, 236] width 134 height 31
type input "09-20-2023"
click at [711, 304] on input "09-01-2025" at bounding box center [752, 303] width 134 height 31
click at [731, 308] on input "02-01-2025" at bounding box center [752, 303] width 134 height 31
type input "02-04-2025"
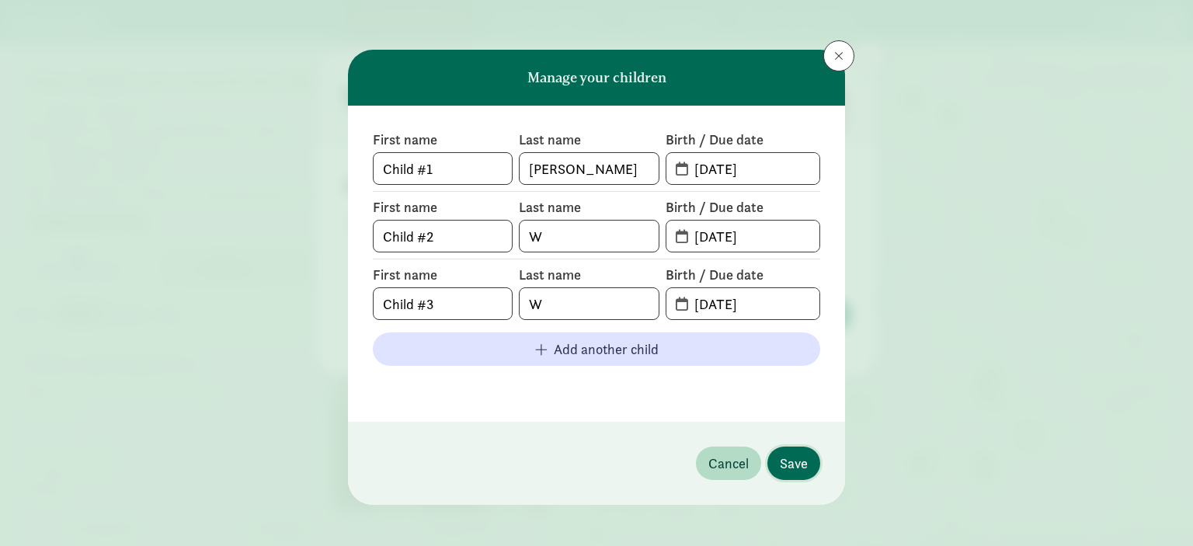
click at [801, 468] on span "Save" at bounding box center [794, 463] width 28 height 21
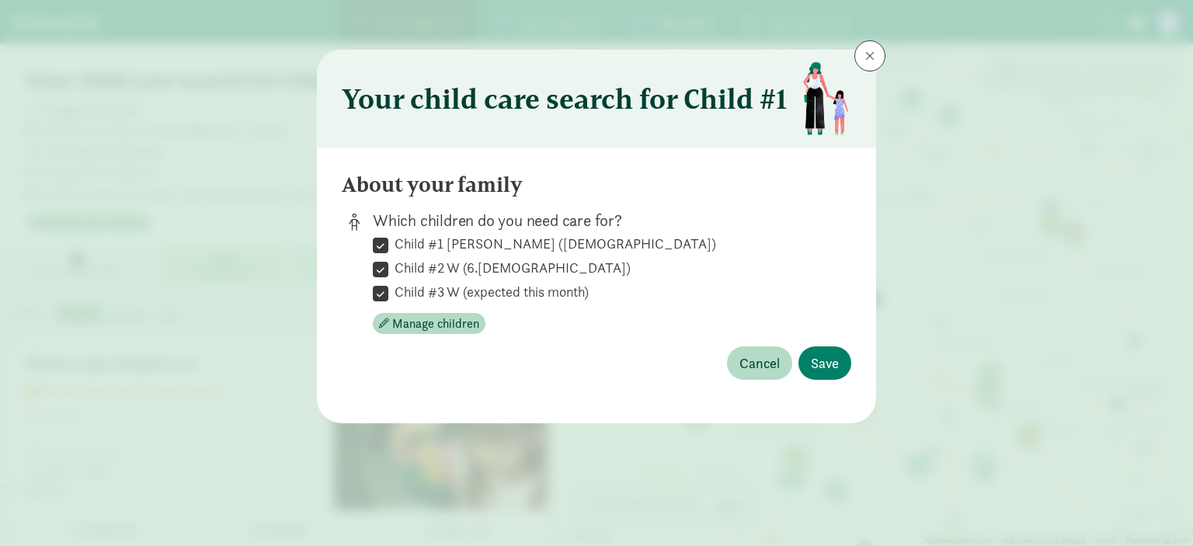
click at [387, 249] on input "Child #1 Wenck (6 years old)" at bounding box center [381, 245] width 16 height 21
checkbox input "false"
click at [828, 356] on span "Save" at bounding box center [825, 363] width 28 height 21
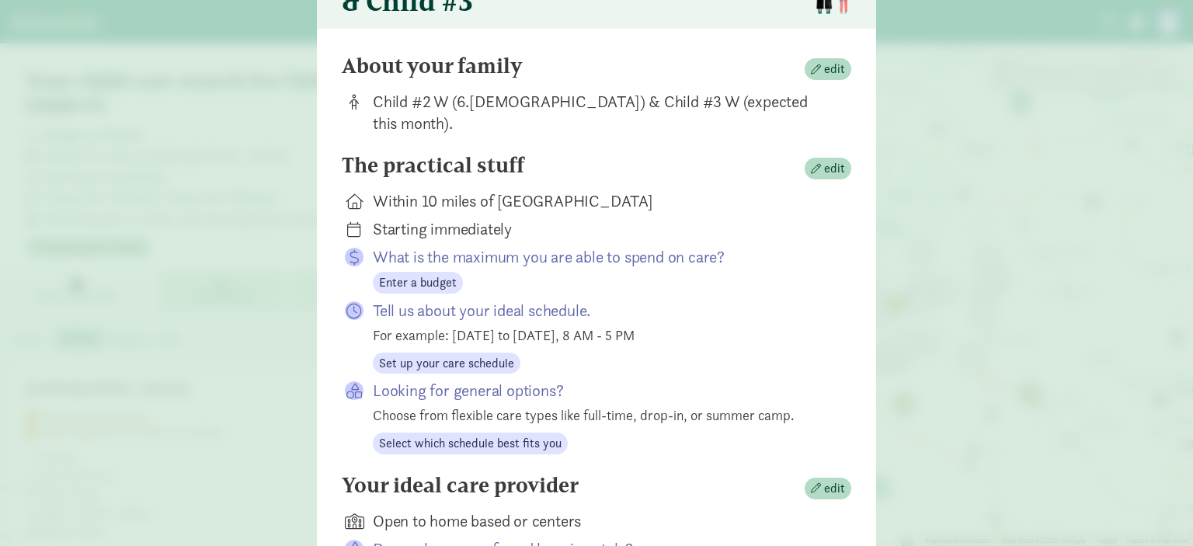
scroll to position [216, 0]
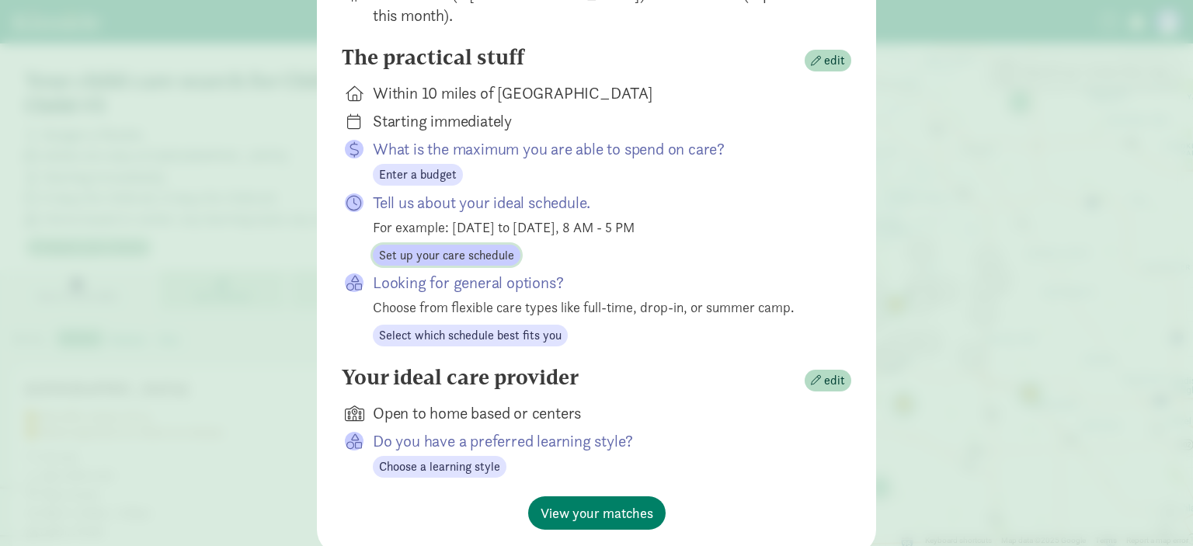
click at [489, 246] on span "Set up your care schedule" at bounding box center [446, 255] width 135 height 19
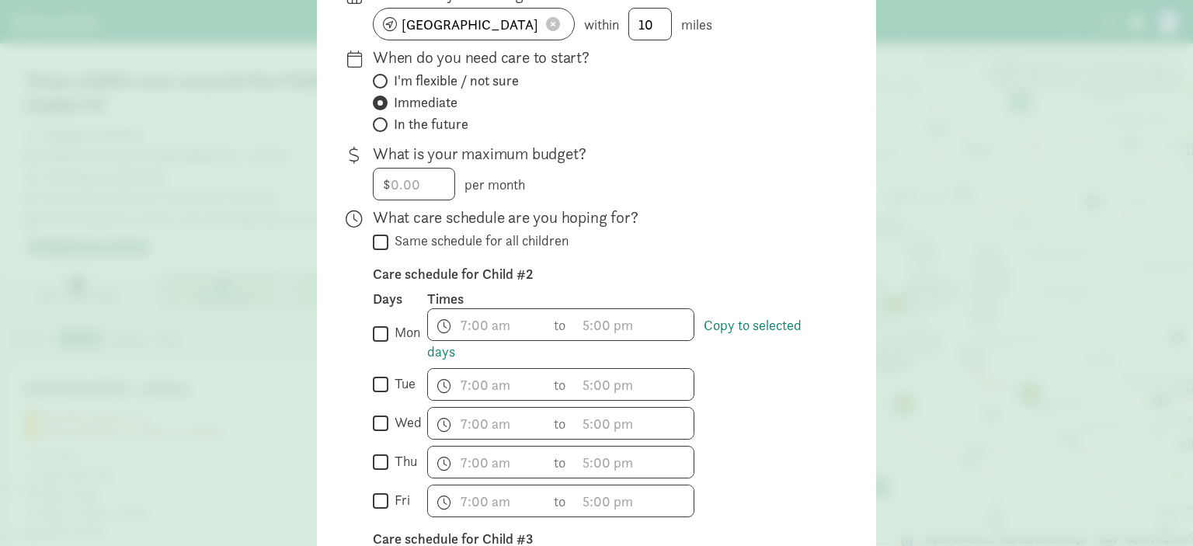
click at [387, 328] on input "mon" at bounding box center [381, 333] width 16 height 21
checkbox input "true"
click at [377, 419] on input "wed" at bounding box center [381, 423] width 16 height 21
checkbox input "true"
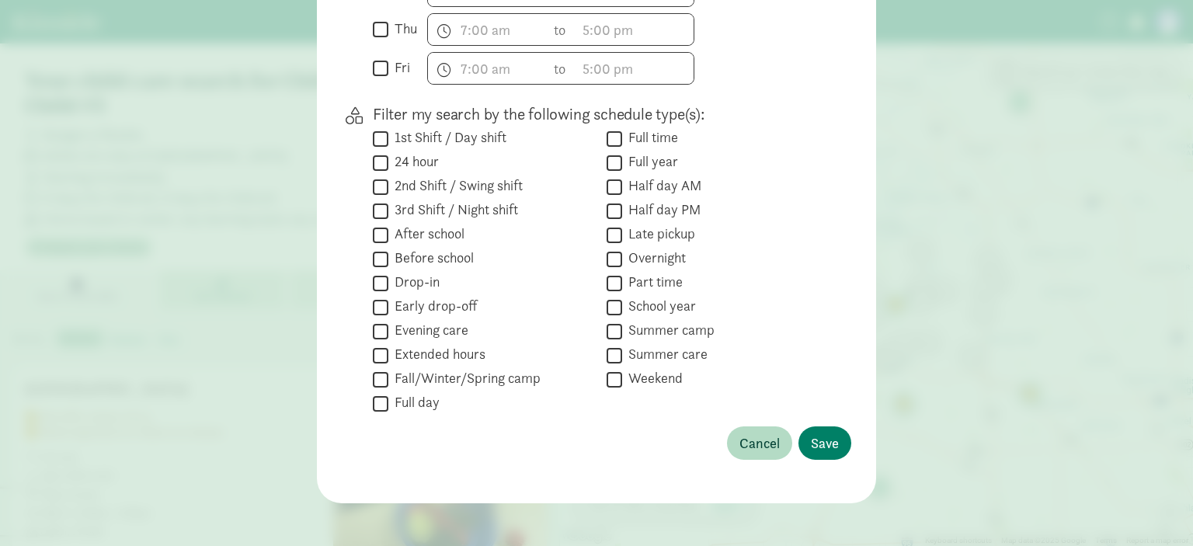
scroll to position [916, 0]
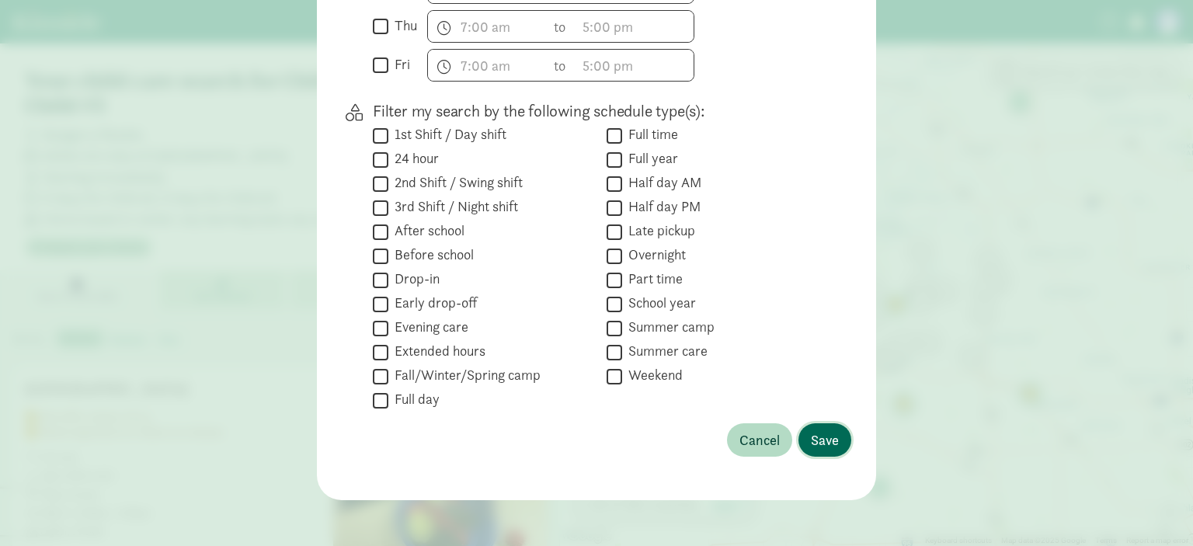
click at [828, 431] on span "Save" at bounding box center [825, 439] width 28 height 21
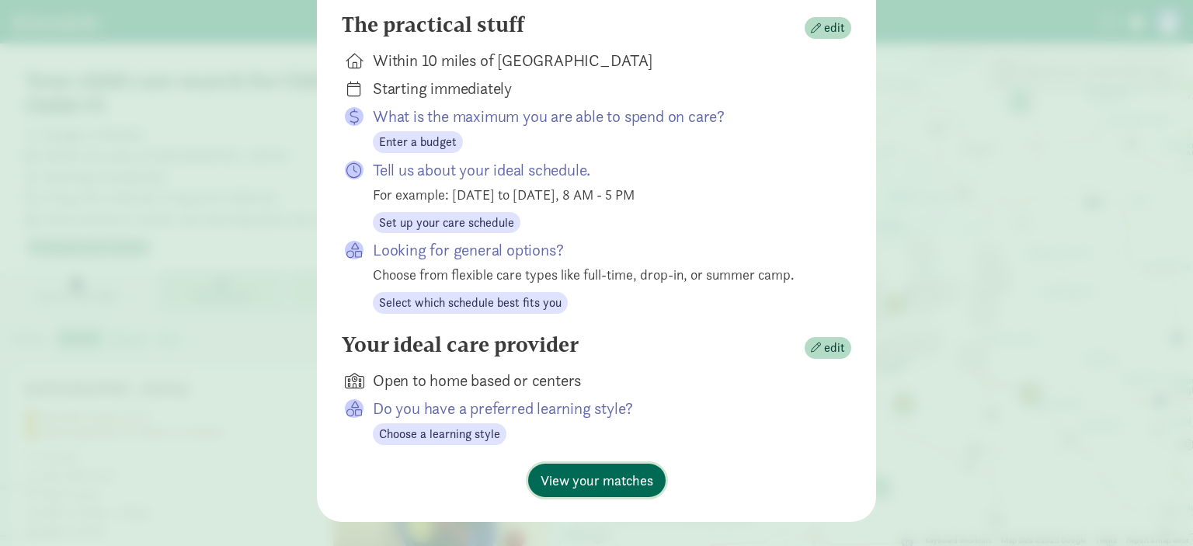
click at [593, 470] on span "View your matches" at bounding box center [597, 480] width 113 height 21
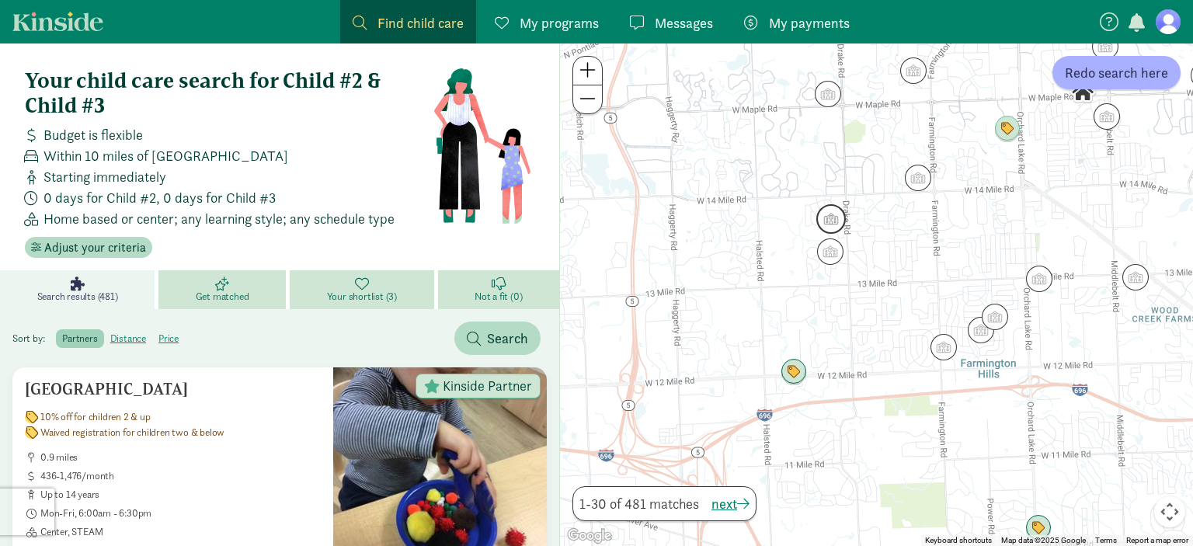
click at [831, 224] on img "Click to see details" at bounding box center [831, 219] width 30 height 30
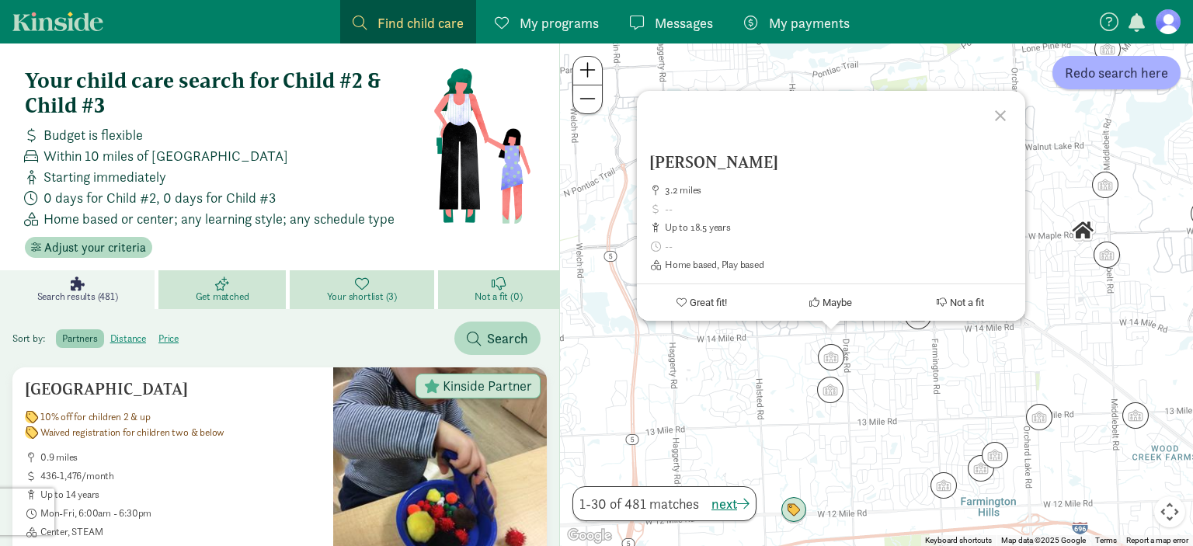
click at [770, 404] on div "Grace Paholak 3.2 miles up to 18.5 years Home based, Play based Great fit! Mayb…" at bounding box center [876, 294] width 633 height 502
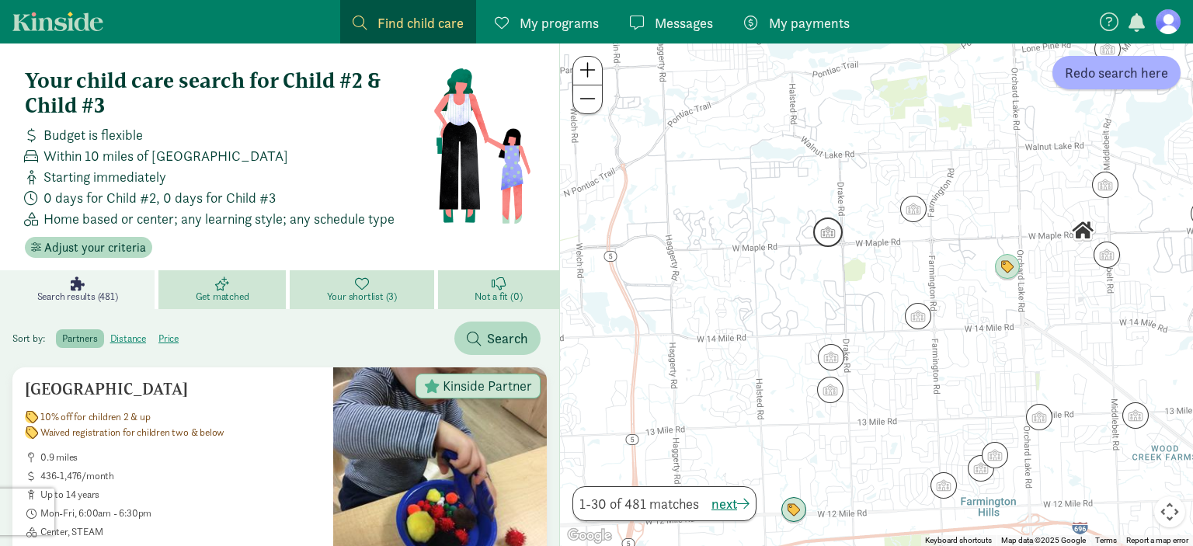
click at [828, 237] on img "Click to see details" at bounding box center [828, 232] width 30 height 30
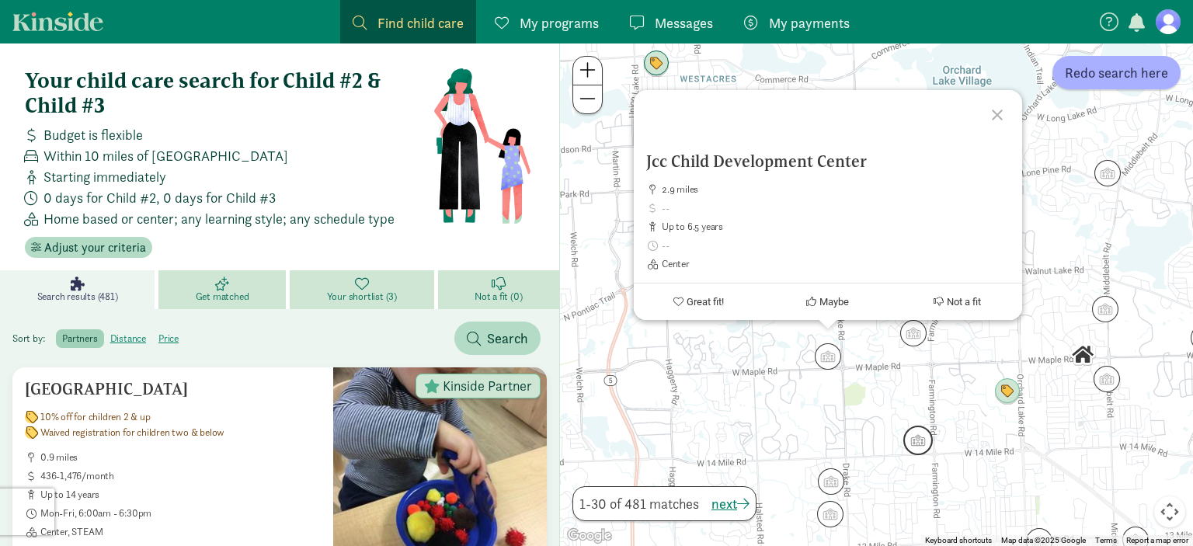
click at [912, 441] on img "Click to see details" at bounding box center [918, 441] width 30 height 30
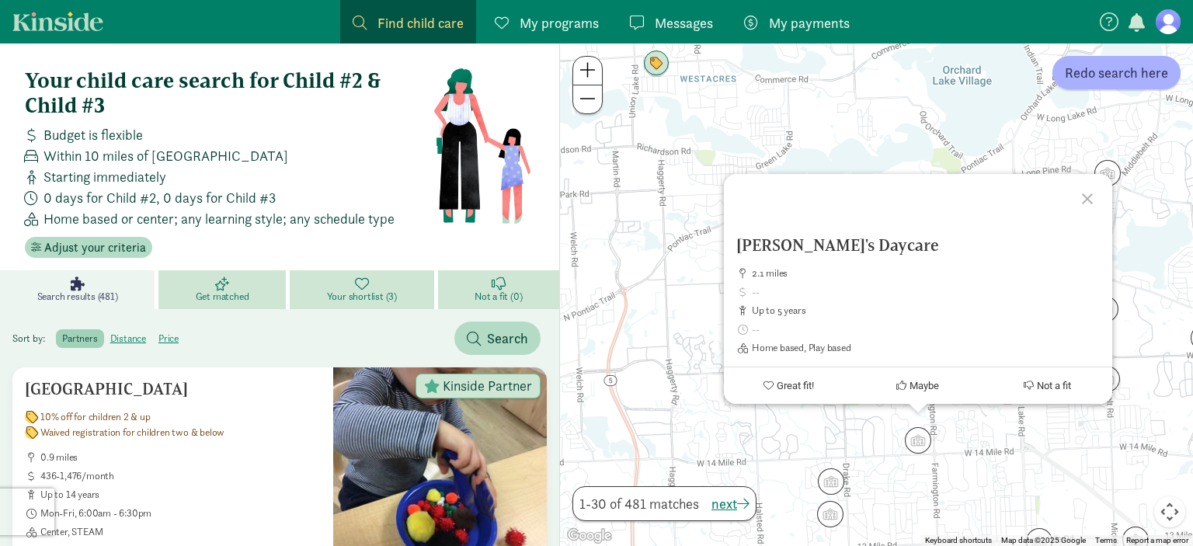
click at [652, 346] on div "To navigate, press the arrow keys. Anisa's Daycare 2.1 miles up to 5 years Home…" at bounding box center [876, 294] width 633 height 502
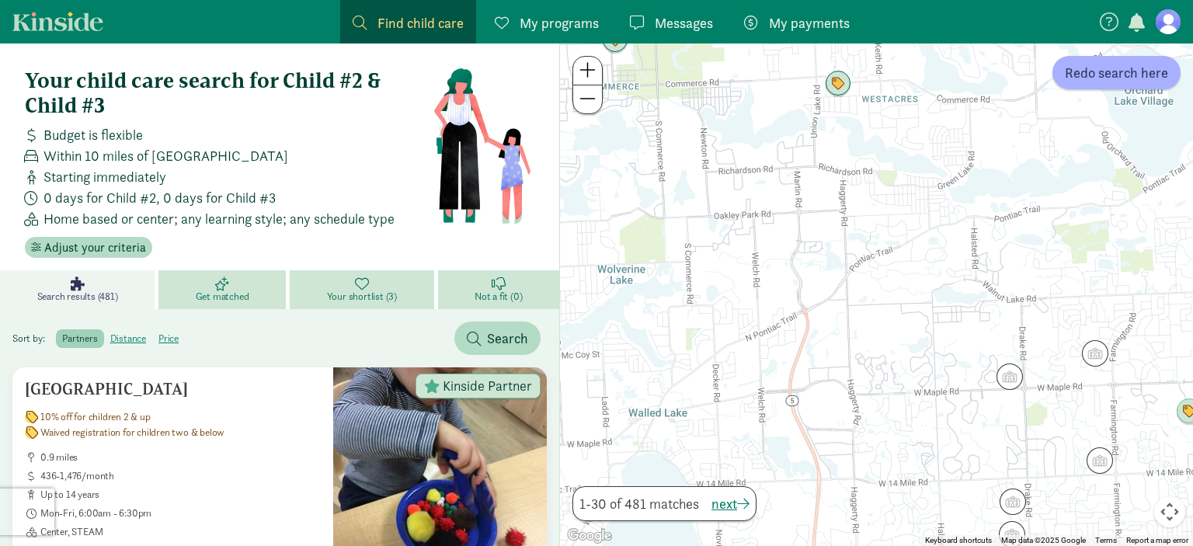
drag, startPoint x: 659, startPoint y: 297, endPoint x: 850, endPoint y: 321, distance: 192.5
click at [850, 321] on div at bounding box center [876, 294] width 633 height 502
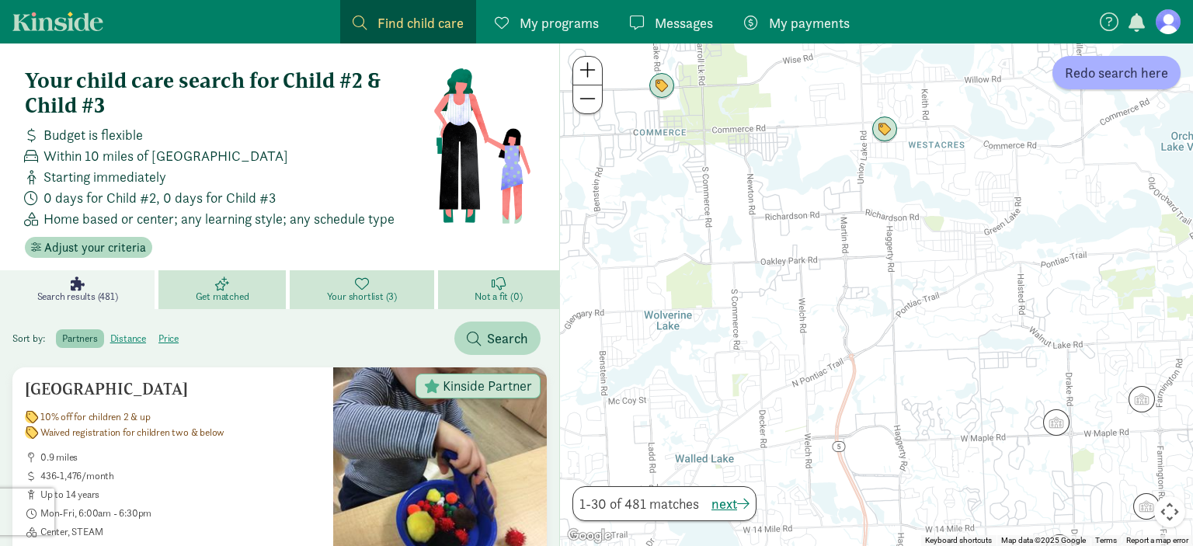
drag, startPoint x: 693, startPoint y: 173, endPoint x: 726, endPoint y: 214, distance: 53.0
click at [726, 214] on div at bounding box center [876, 294] width 633 height 502
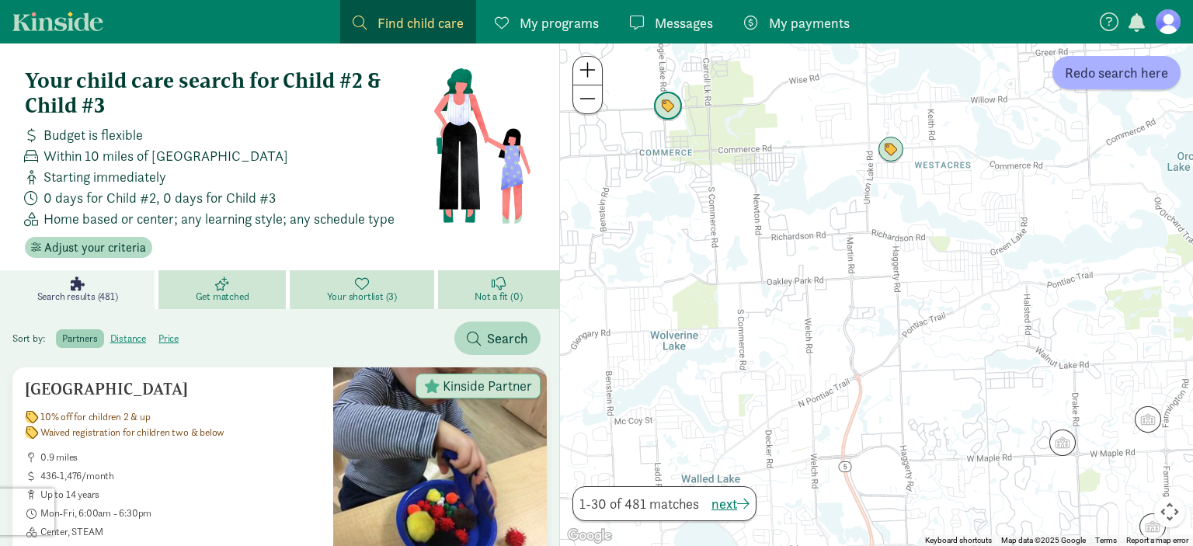
click at [660, 100] on img "Click to see details" at bounding box center [668, 107] width 30 height 30
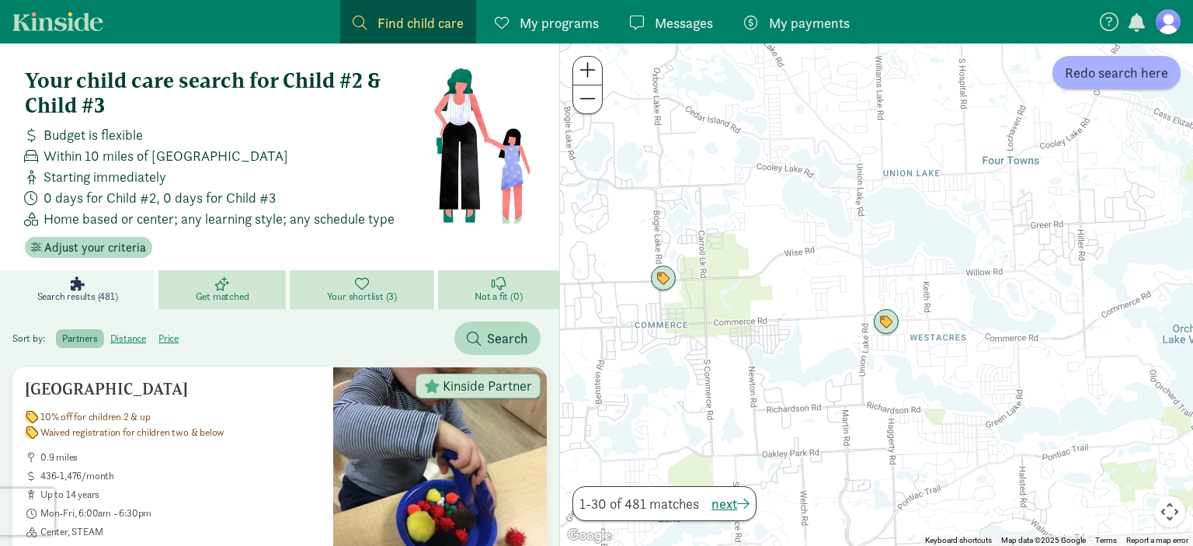
drag, startPoint x: 871, startPoint y: 493, endPoint x: 719, endPoint y: 332, distance: 221.4
click at [719, 332] on div "To navigate, press the arrow keys." at bounding box center [876, 294] width 633 height 502
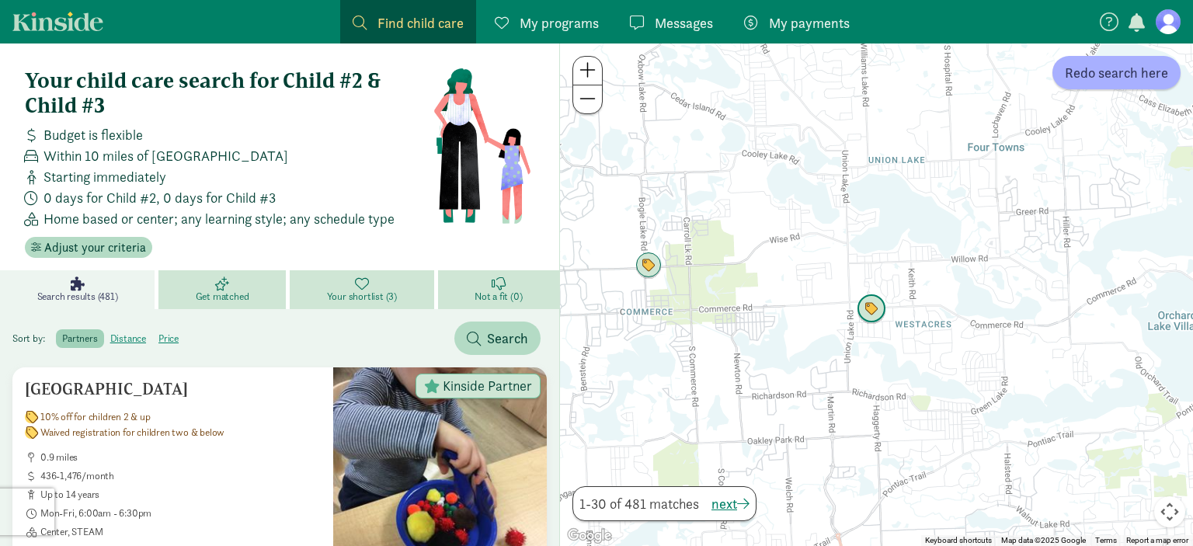
click at [868, 310] on img "Click to see details" at bounding box center [872, 309] width 30 height 30
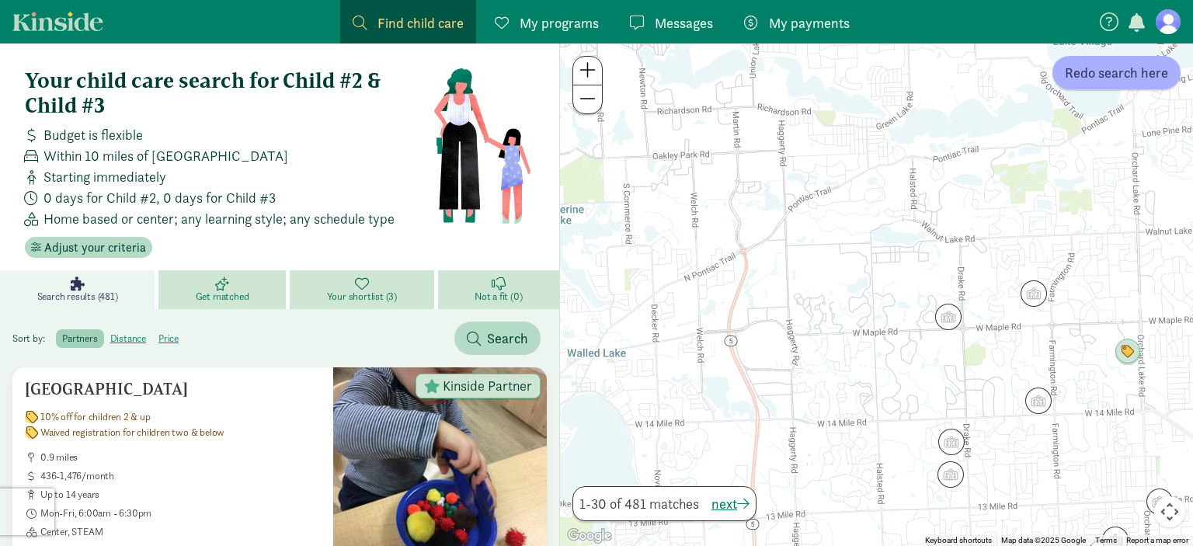
drag, startPoint x: 821, startPoint y: 485, endPoint x: 719, endPoint y: 61, distance: 436.8
click at [719, 61] on div "To navigate, press the arrow keys." at bounding box center [876, 294] width 633 height 502
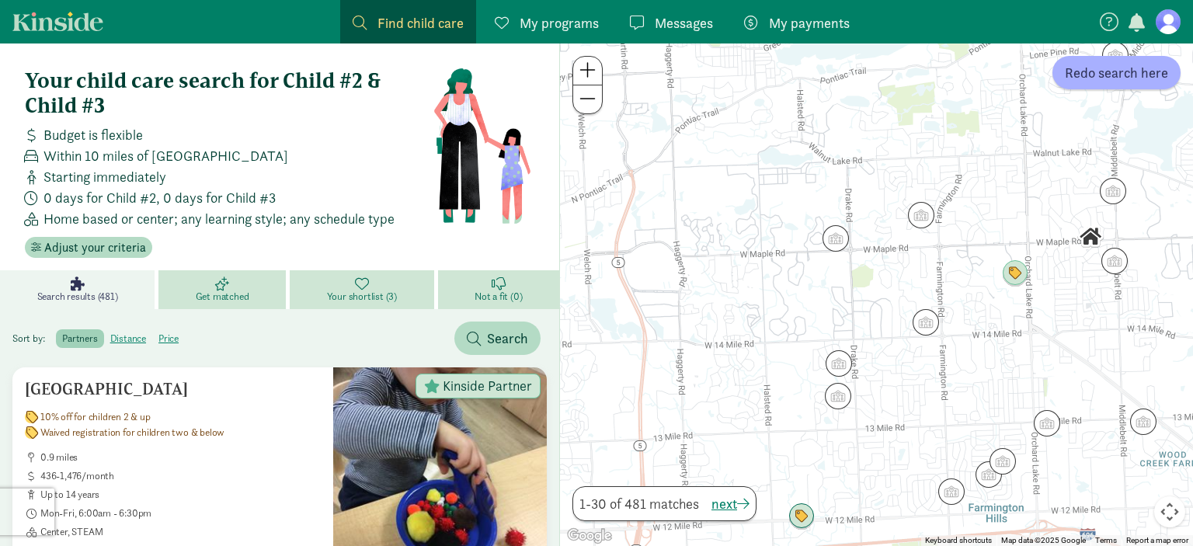
drag, startPoint x: 970, startPoint y: 388, endPoint x: 838, endPoint y: 331, distance: 143.7
click at [838, 331] on div at bounding box center [876, 294] width 633 height 502
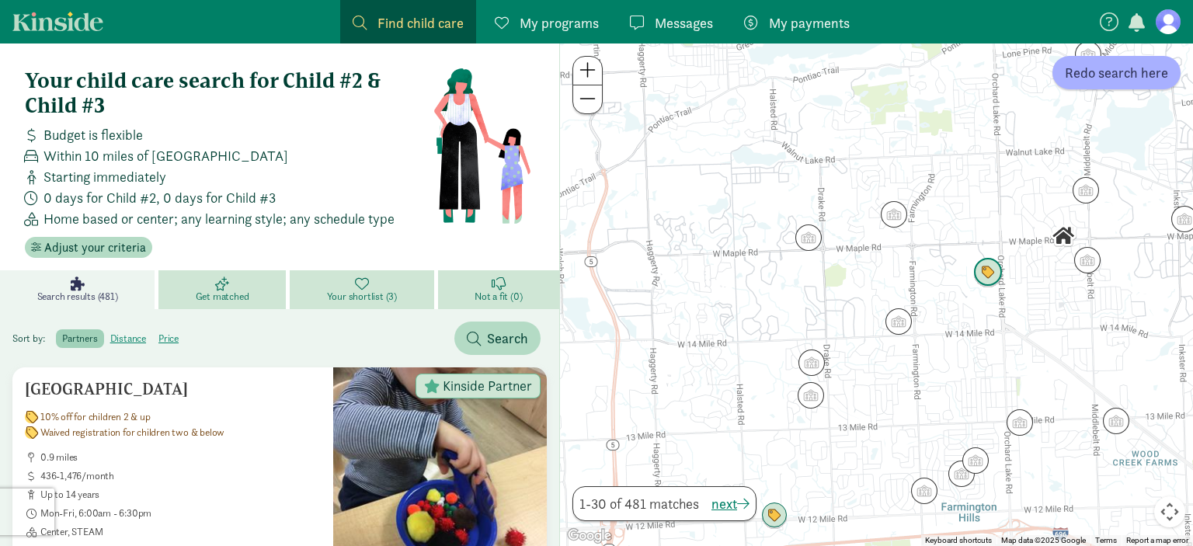
click at [984, 279] on img "Click to see details" at bounding box center [988, 273] width 30 height 30
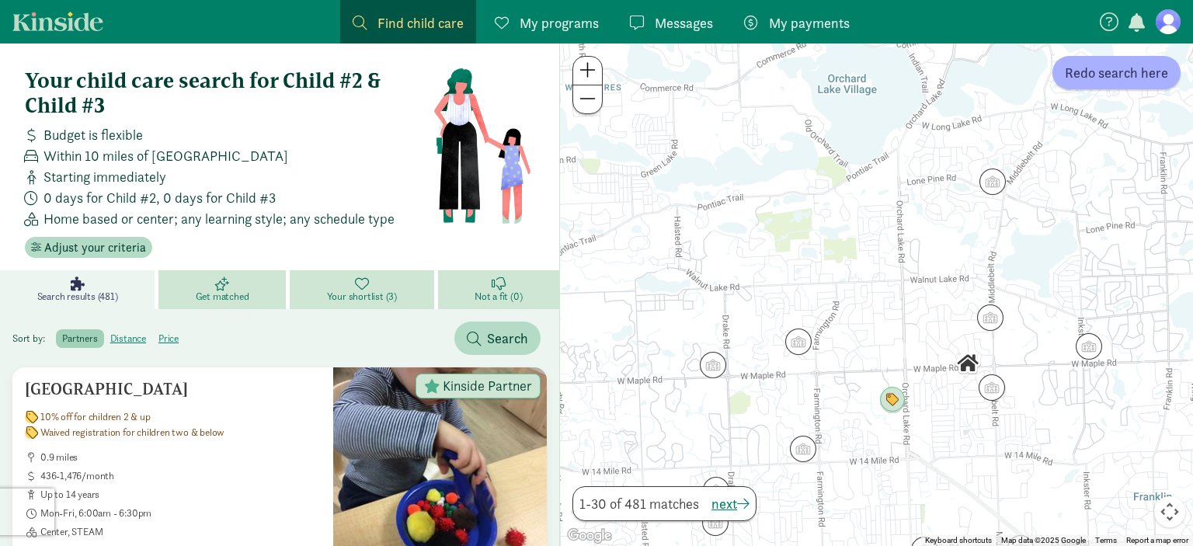
drag, startPoint x: 1005, startPoint y: 475, endPoint x: 911, endPoint y: 424, distance: 106.7
click at [911, 424] on div at bounding box center [876, 294] width 633 height 502
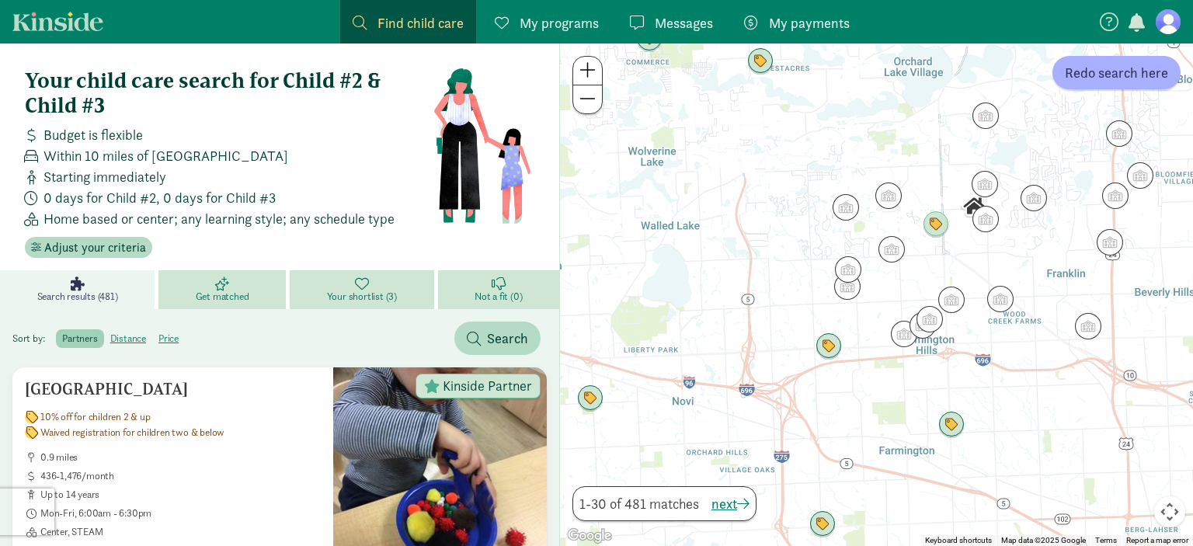
drag, startPoint x: 902, startPoint y: 443, endPoint x: 954, endPoint y: 252, distance: 198.6
click at [954, 252] on div at bounding box center [876, 294] width 633 height 502
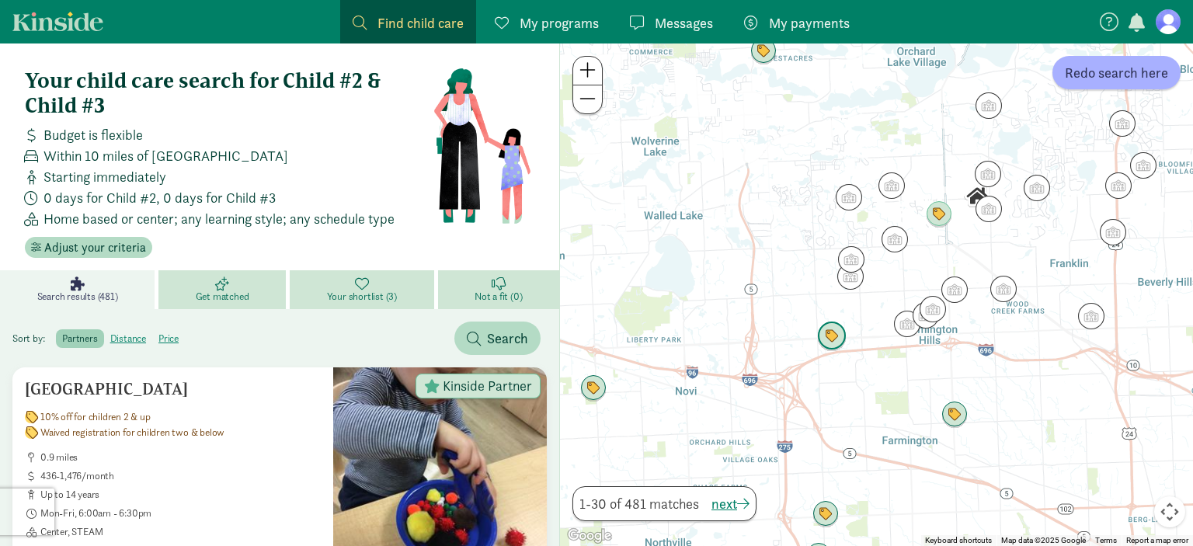
click at [832, 341] on img "Click to see details" at bounding box center [832, 337] width 30 height 30
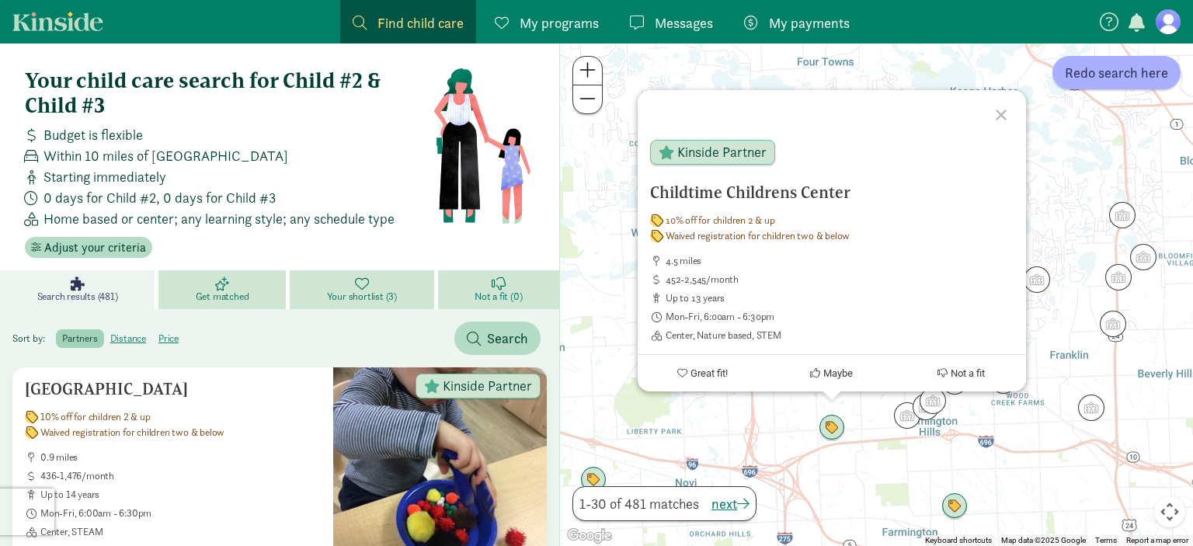
click at [1072, 260] on div "Childtime Childrens Center 10% off for children 2 & up Waived registration for …" at bounding box center [876, 294] width 633 height 502
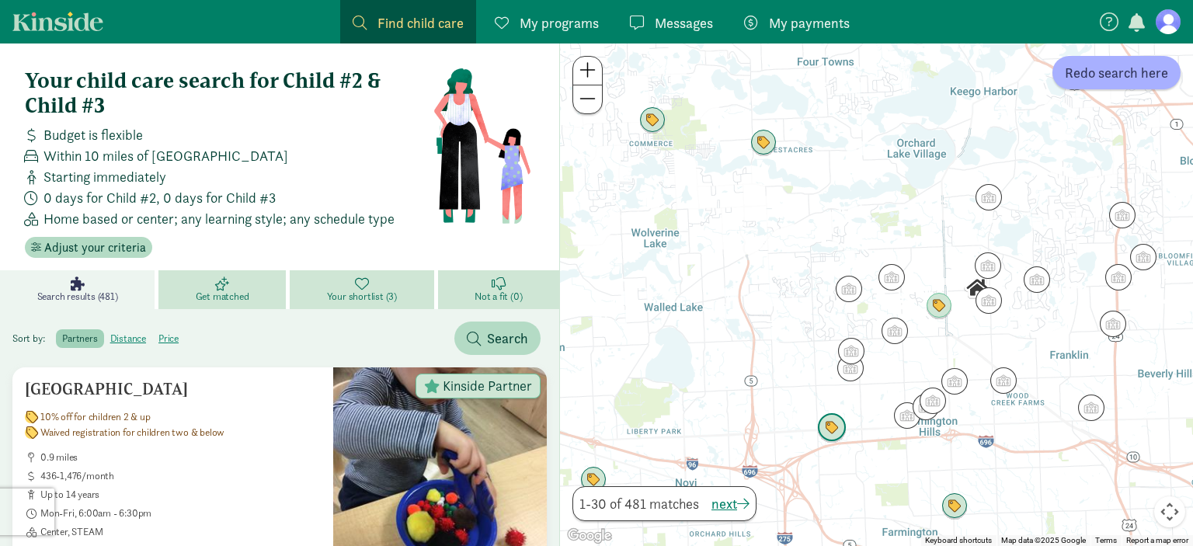
click at [836, 430] on img "Click to see details" at bounding box center [832, 428] width 30 height 30
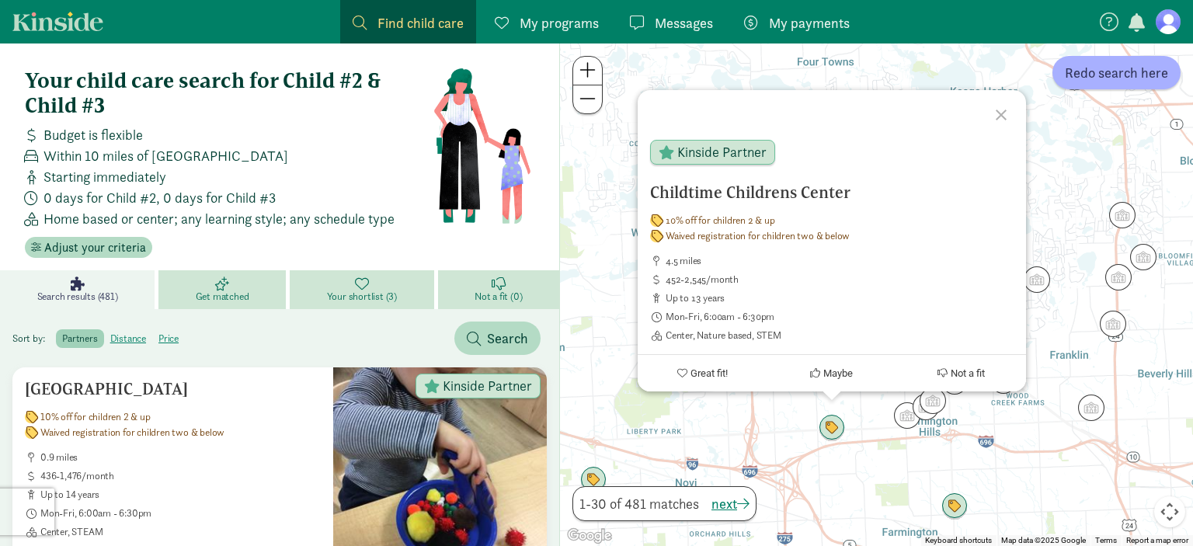
click at [1080, 249] on div "Childtime Childrens Center 10% off for children 2 & up Waived registration for …" at bounding box center [876, 294] width 633 height 502
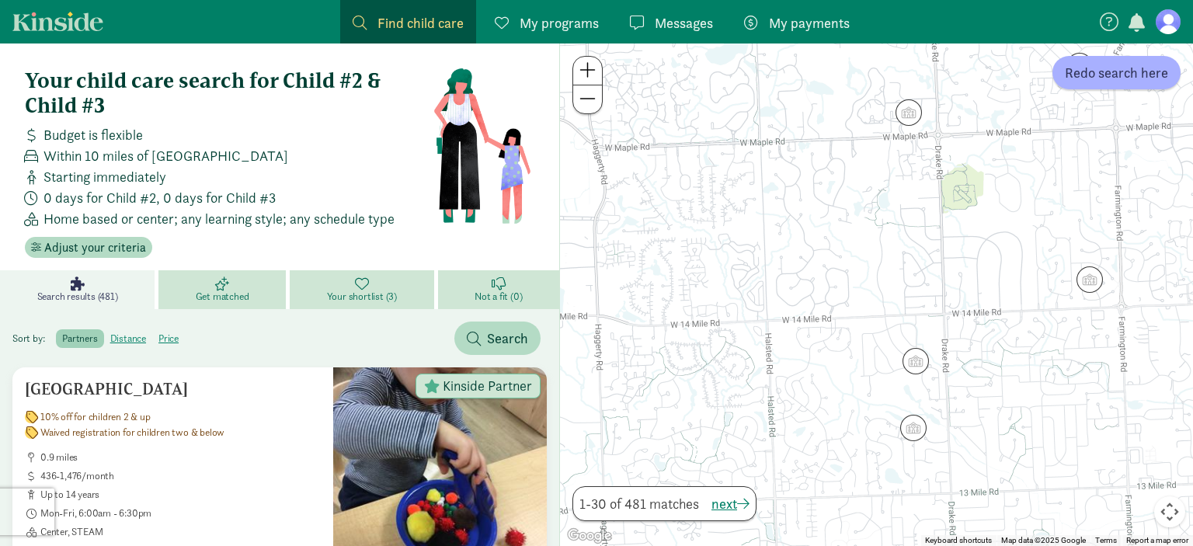
drag, startPoint x: 653, startPoint y: 228, endPoint x: 710, endPoint y: 242, distance: 58.6
click at [706, 239] on div at bounding box center [876, 294] width 633 height 502
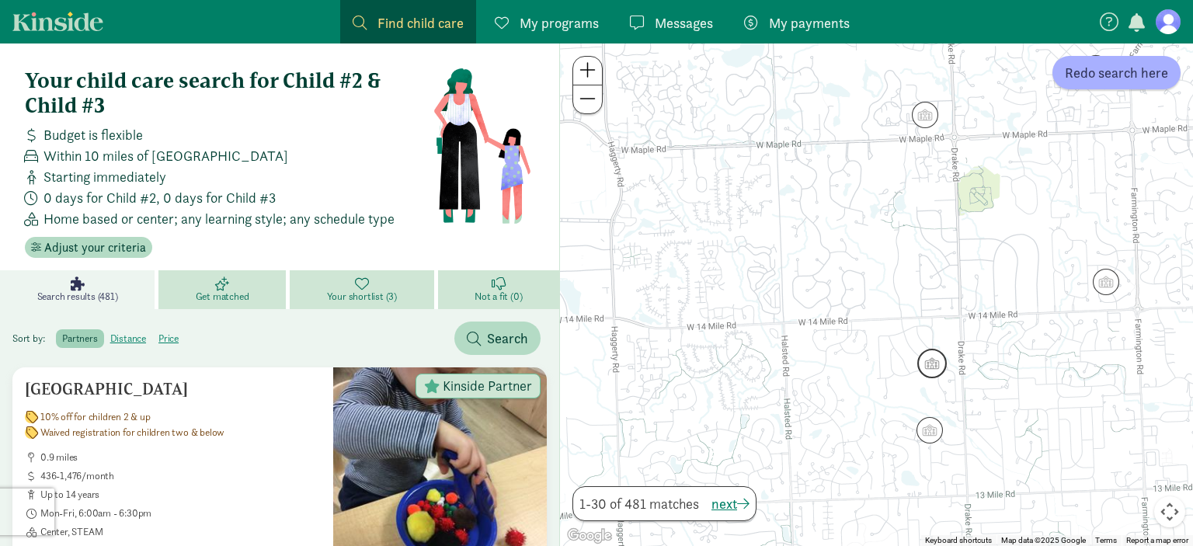
click at [934, 363] on img "Click to see details" at bounding box center [932, 364] width 30 height 30
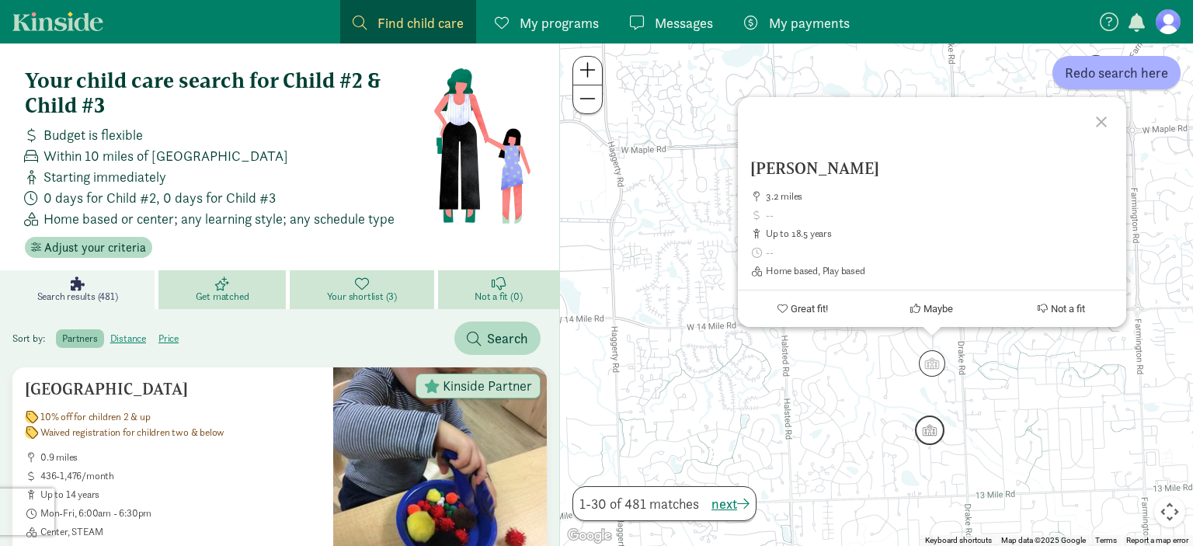
click at [934, 437] on img "Click to see details" at bounding box center [930, 430] width 30 height 30
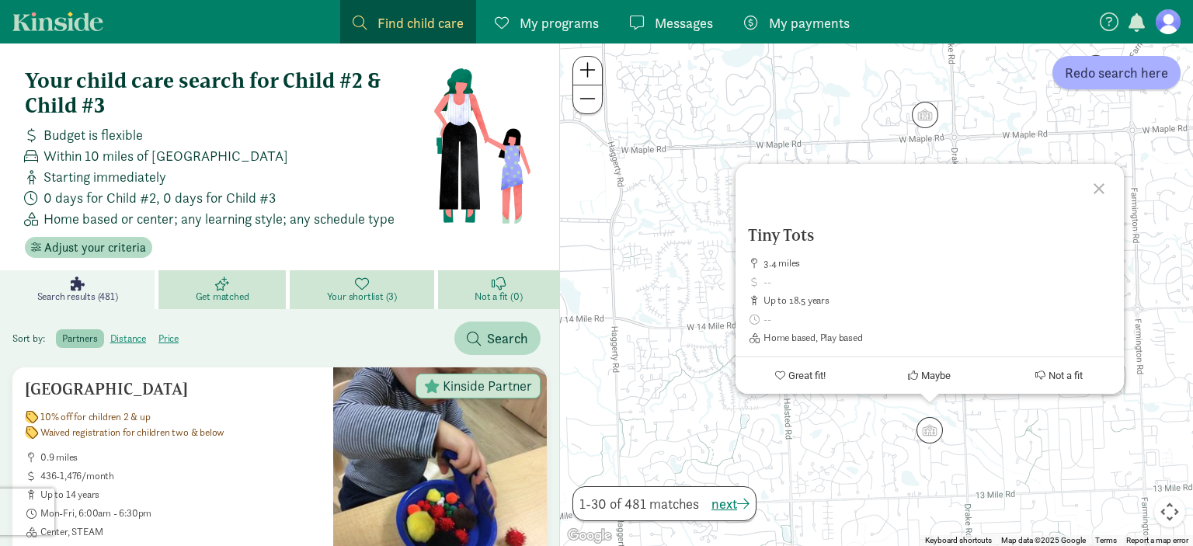
click at [652, 263] on div "To navigate, press the arrow keys. Tiny Tots 3.4 miles up to 18.5 years Home ba…" at bounding box center [876, 294] width 633 height 502
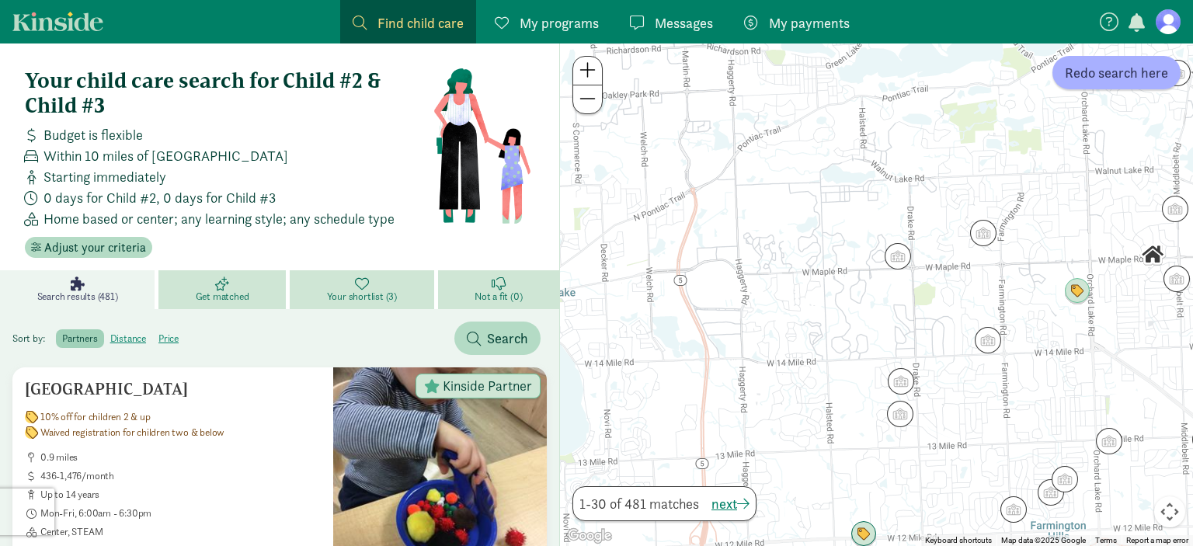
drag, startPoint x: 769, startPoint y: 223, endPoint x: 878, endPoint y: 293, distance: 129.3
click at [878, 293] on div at bounding box center [876, 294] width 633 height 502
click at [904, 263] on img "Click to see details" at bounding box center [898, 257] width 30 height 30
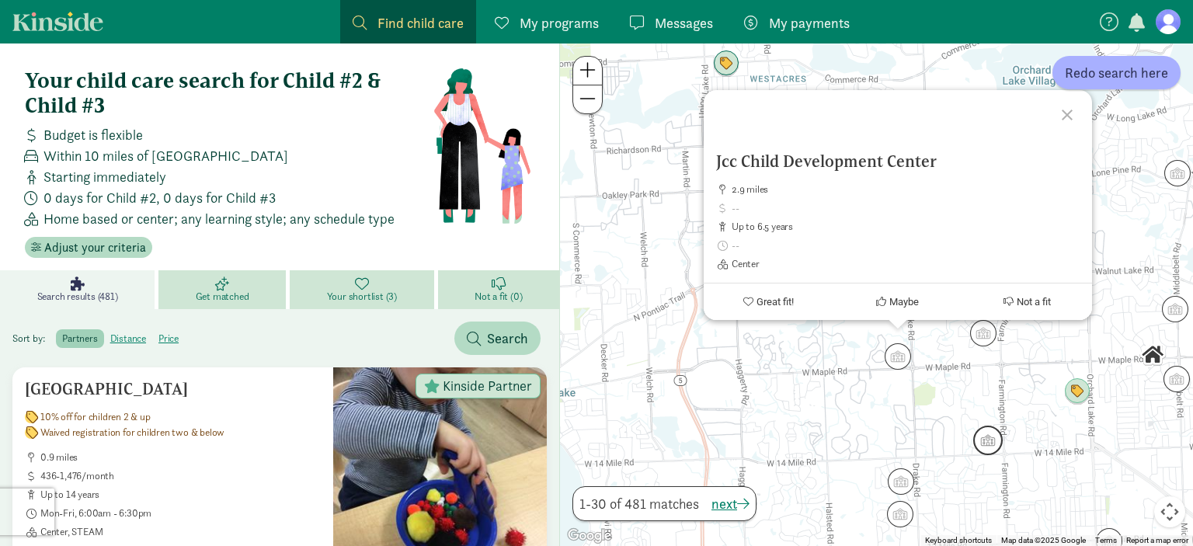
click at [982, 443] on img "Click to see details" at bounding box center [988, 441] width 30 height 30
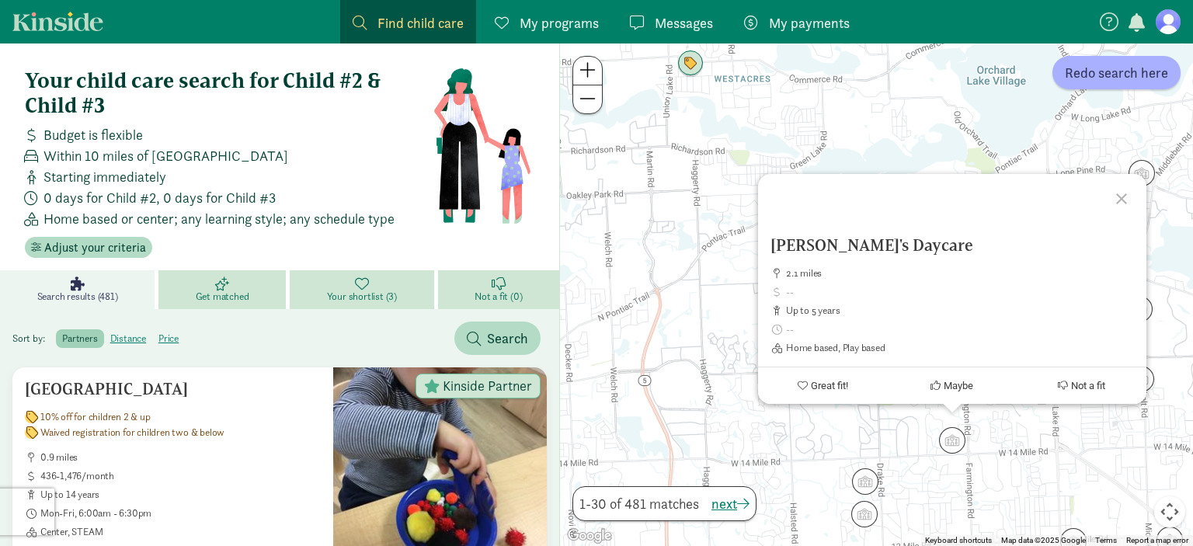
click at [707, 331] on div "To navigate, press the arrow keys. Anisa's Daycare 2.1 miles up to 5 years Home…" at bounding box center [876, 294] width 633 height 502
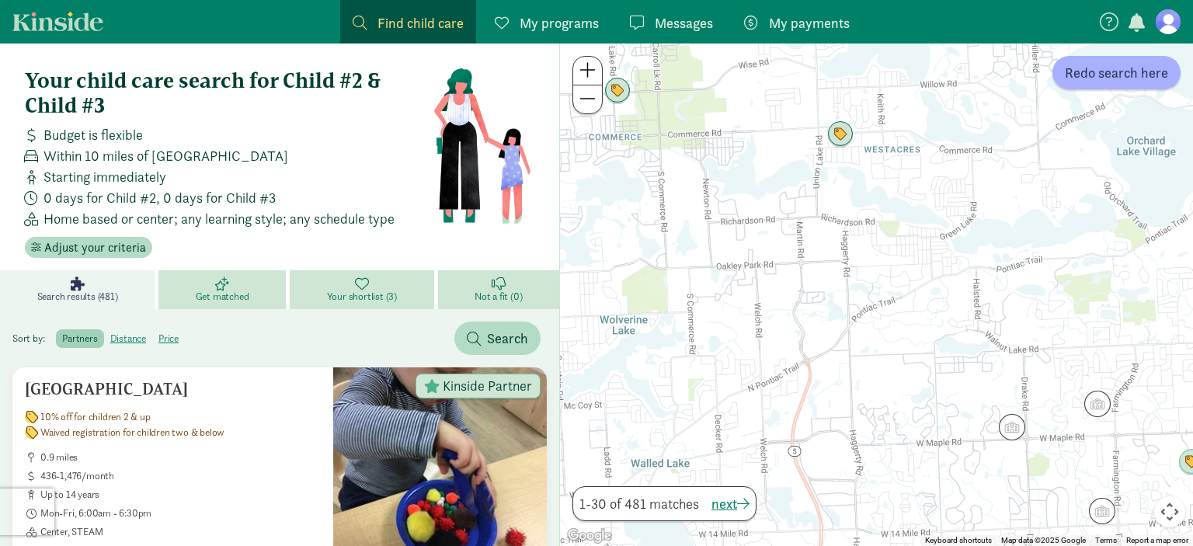
drag, startPoint x: 755, startPoint y: 364, endPoint x: 909, endPoint y: 437, distance: 170.2
click at [909, 437] on div at bounding box center [876, 294] width 633 height 502
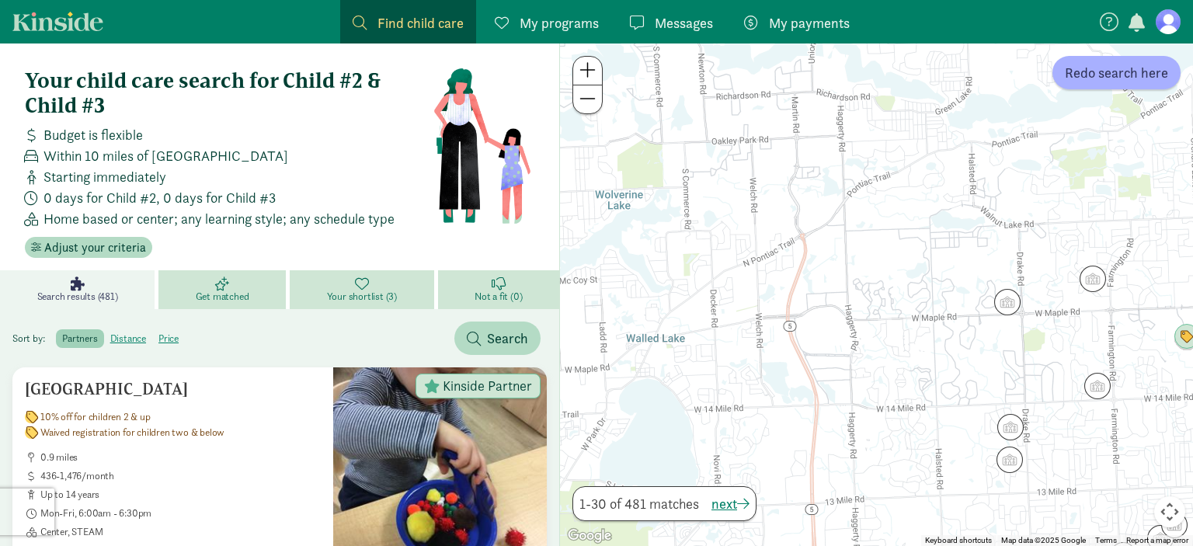
drag, startPoint x: 881, startPoint y: 428, endPoint x: 881, endPoint y: 280, distance: 147.6
click at [881, 280] on div at bounding box center [876, 294] width 633 height 502
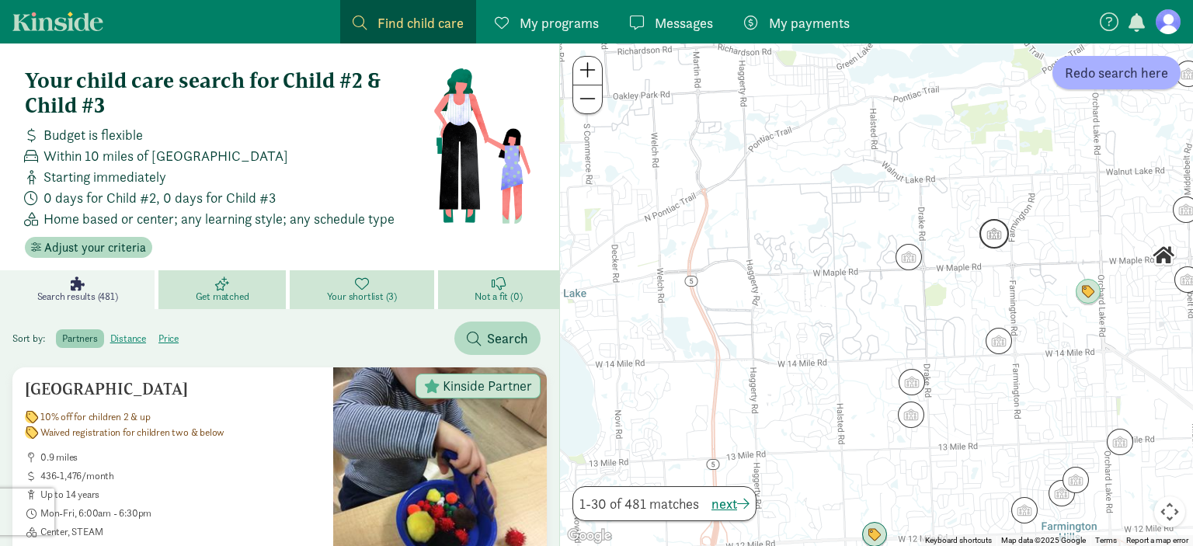
click at [992, 240] on img "Click to see details" at bounding box center [994, 234] width 30 height 30
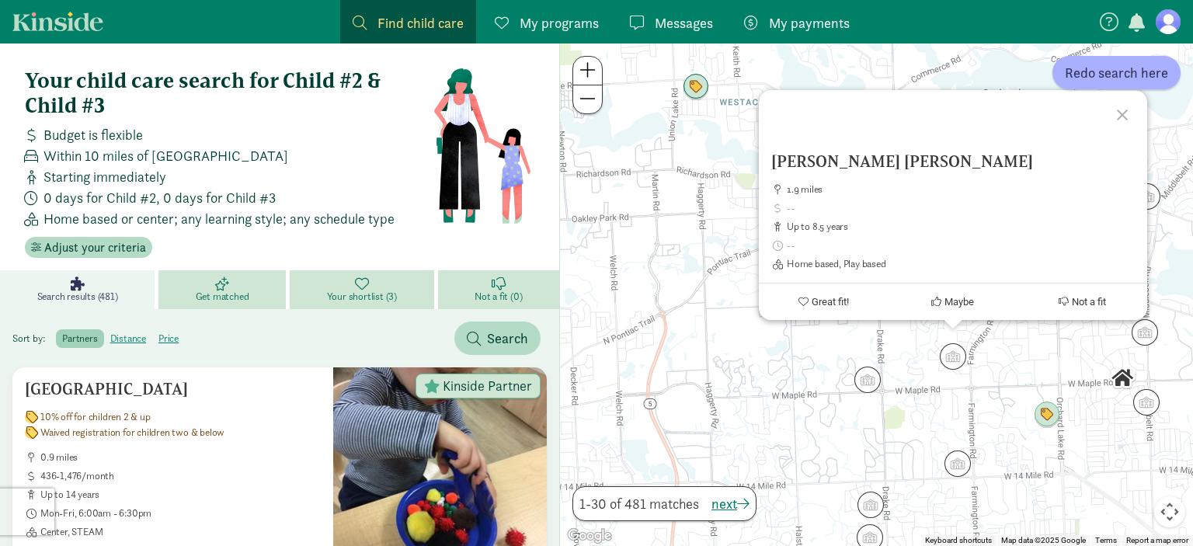
click at [689, 252] on div "Taylor Lauren Beth 1.9 miles up to 8.5 years Home based, Play based Great fit! …" at bounding box center [876, 294] width 633 height 502
